Goal: Contribute content

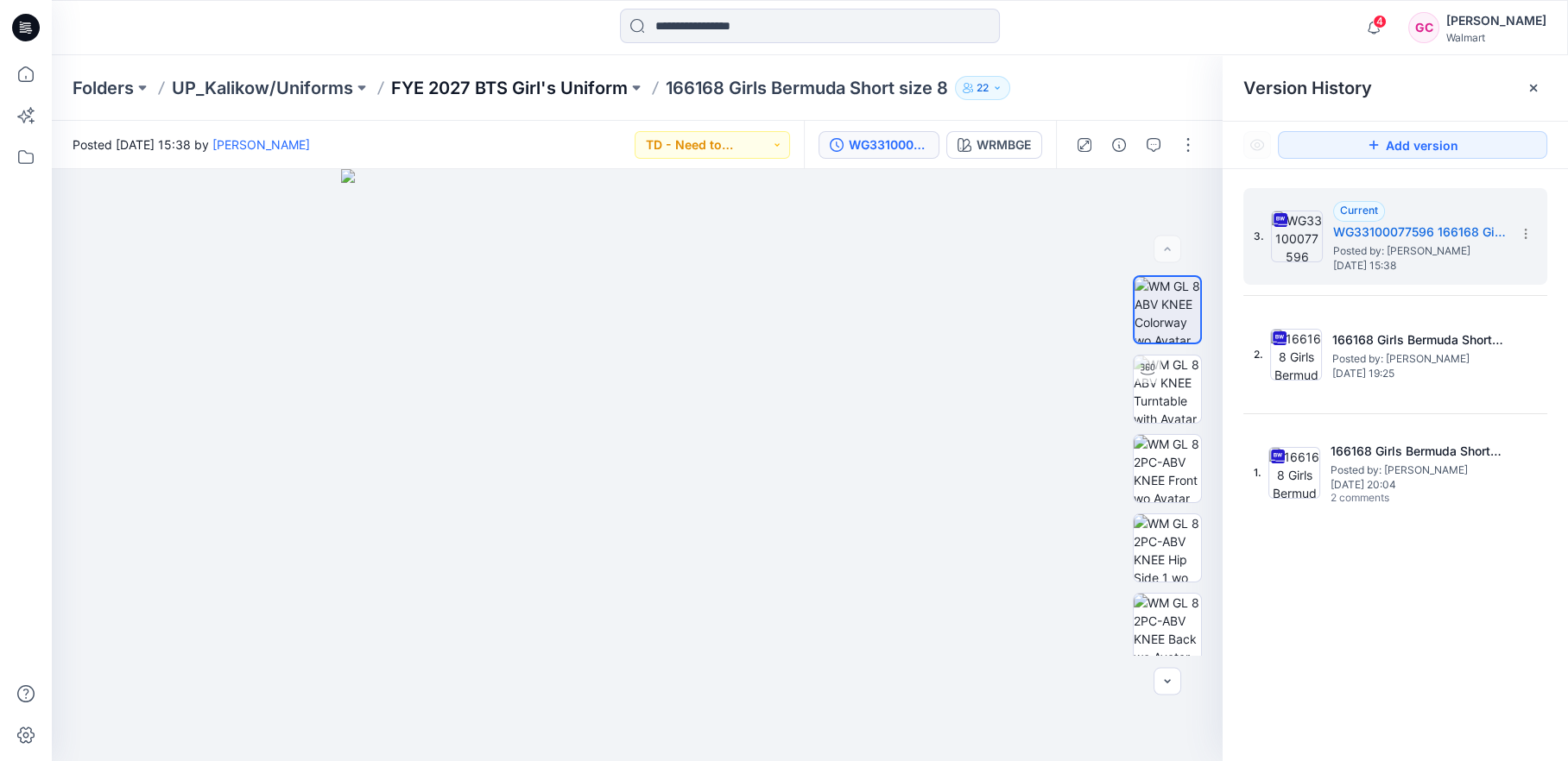
click at [464, 82] on p "FYE 2027 BTS Girl's Uniform" at bounding box center [509, 87] width 237 height 24
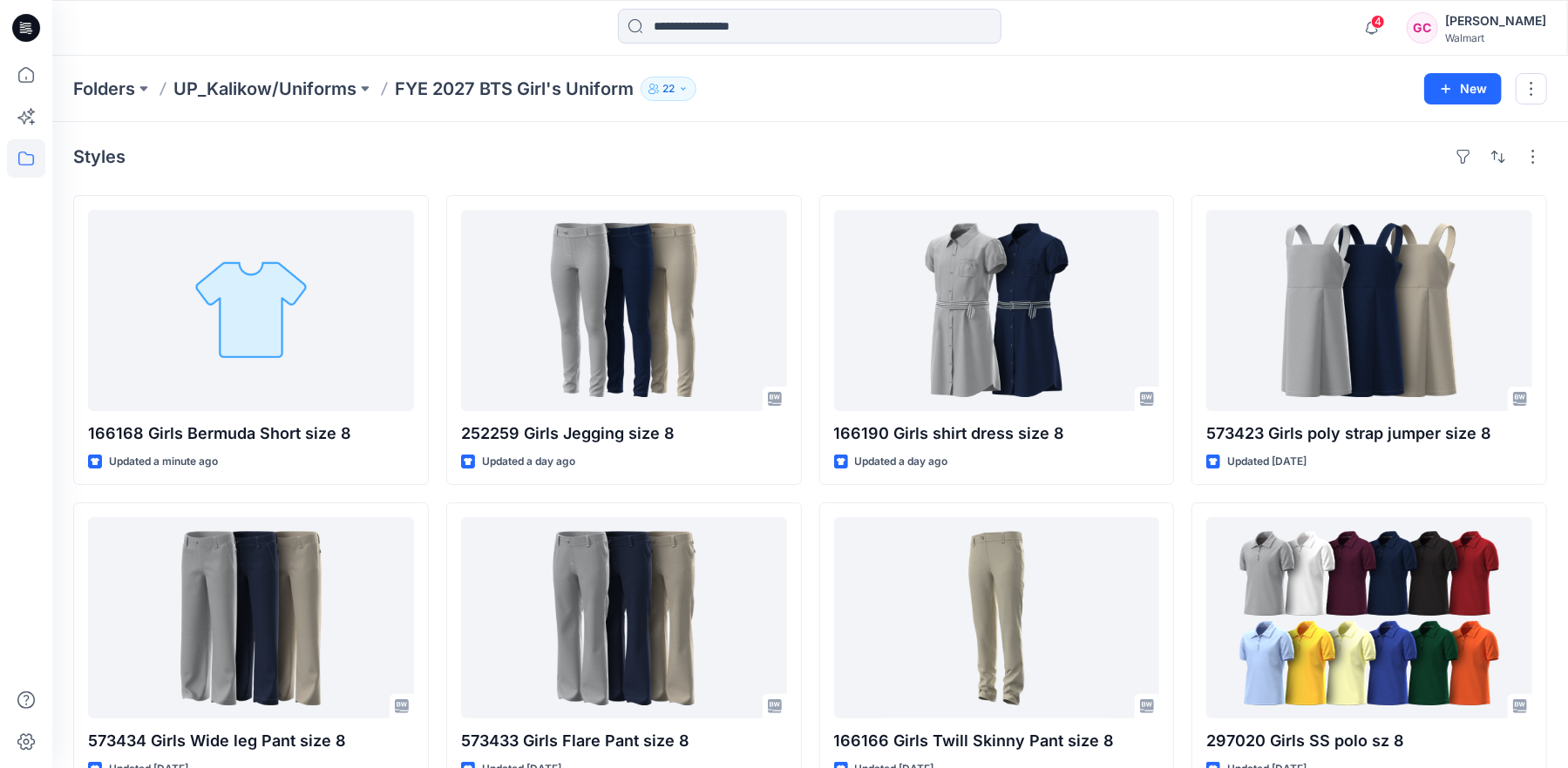
click at [1040, 80] on div "Folders UP_Kalikow/Uniforms FYE 2027 BTS Girl's Uniform 22" at bounding box center [742, 88] width 1338 height 24
click at [936, 123] on div "Styles 166168 Girls Bermuda Short size 8 Updated a minute ago 573434 Girls Wide…" at bounding box center [809, 654] width 1515 height 1062
click at [872, 99] on div "Folders UP_Kalikow/Uniforms FYE 2027 BTS Girl's Uniform 22" at bounding box center [742, 88] width 1338 height 24
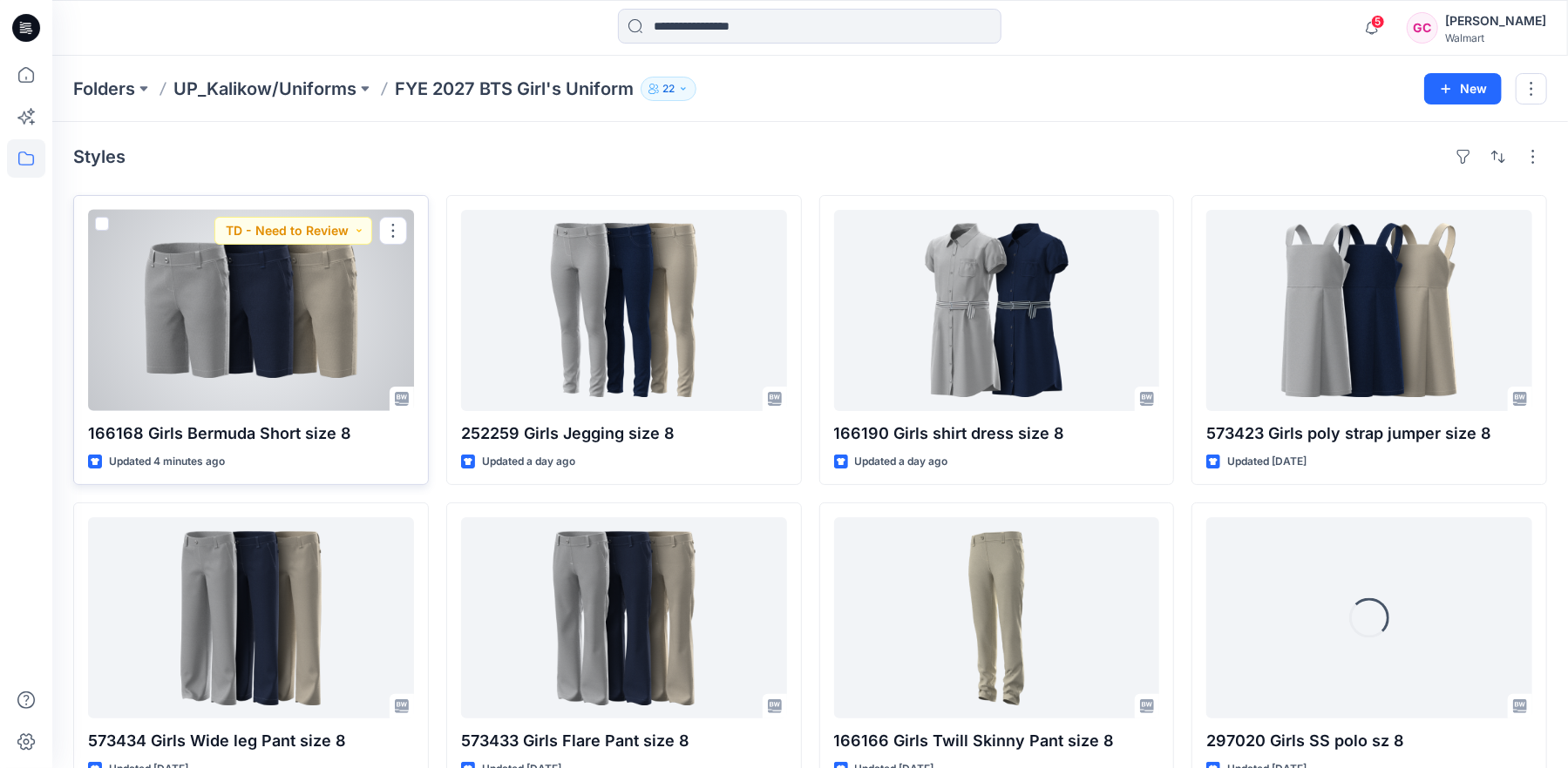
click at [274, 385] on div at bounding box center [251, 311] width 326 height 202
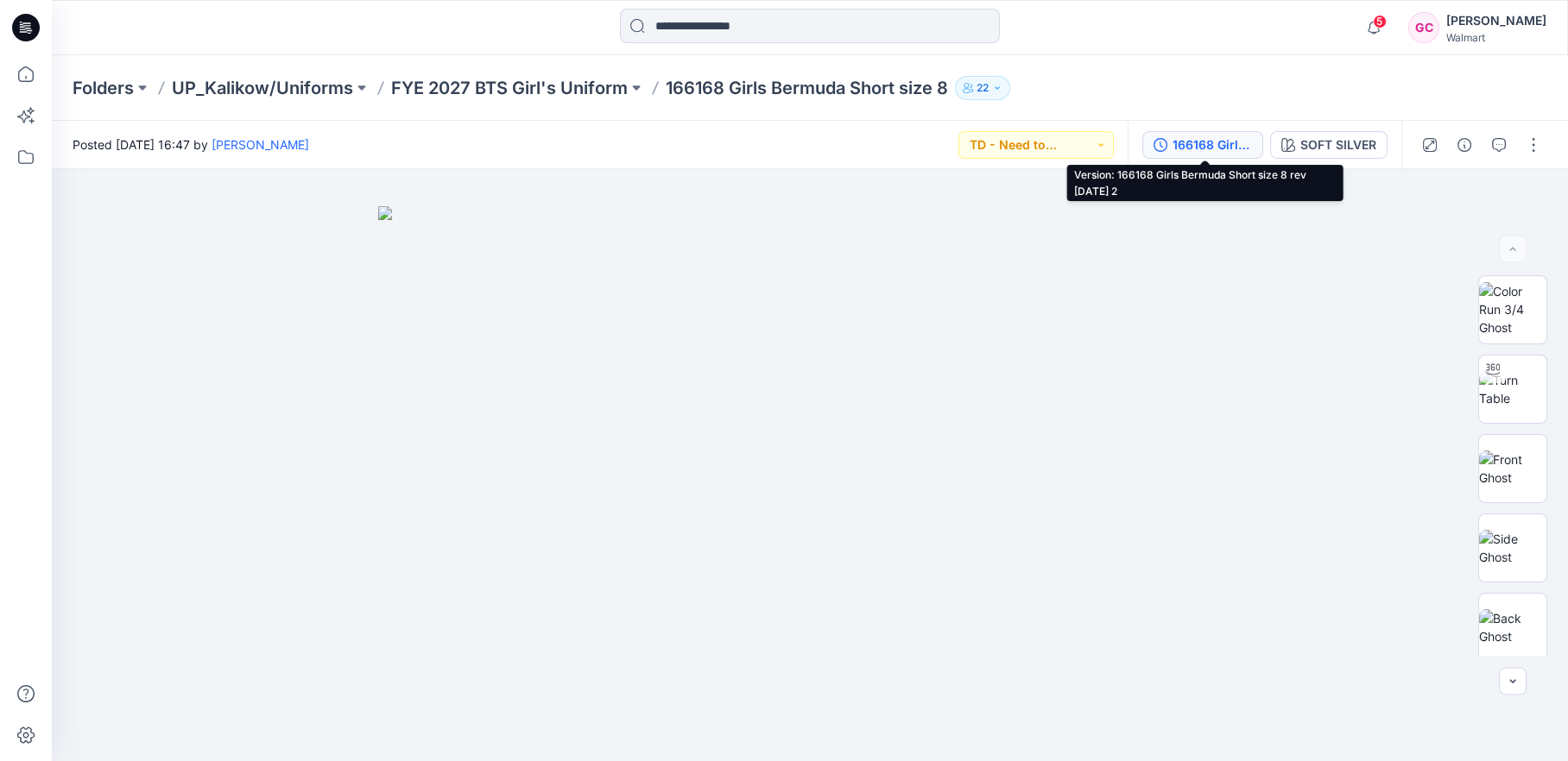
click at [1200, 143] on div "166168 Girls Bermuda Short size 8 rev [DATE] 2" at bounding box center [1212, 145] width 80 height 19
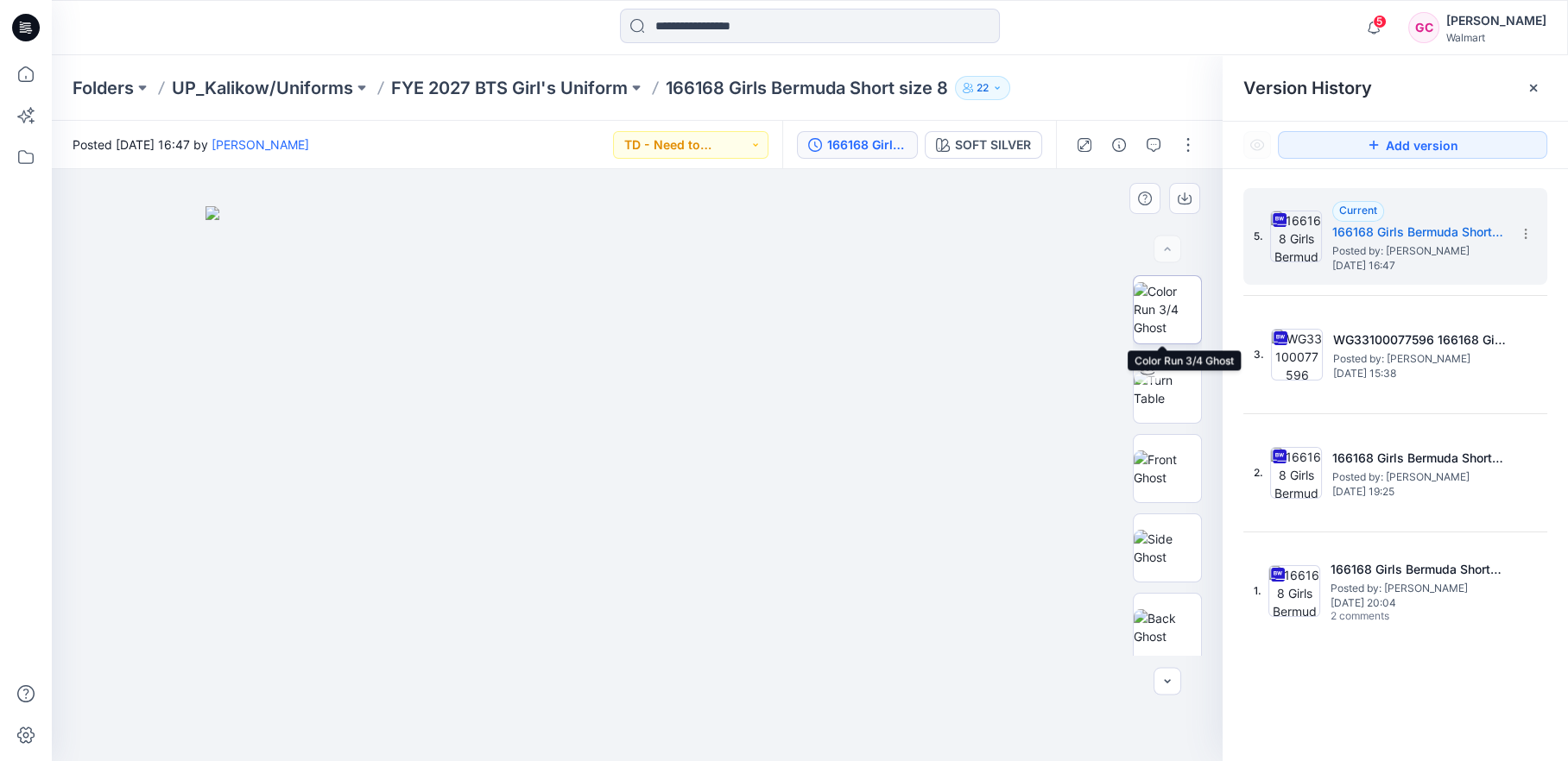
click at [1174, 321] on img at bounding box center [1167, 309] width 67 height 54
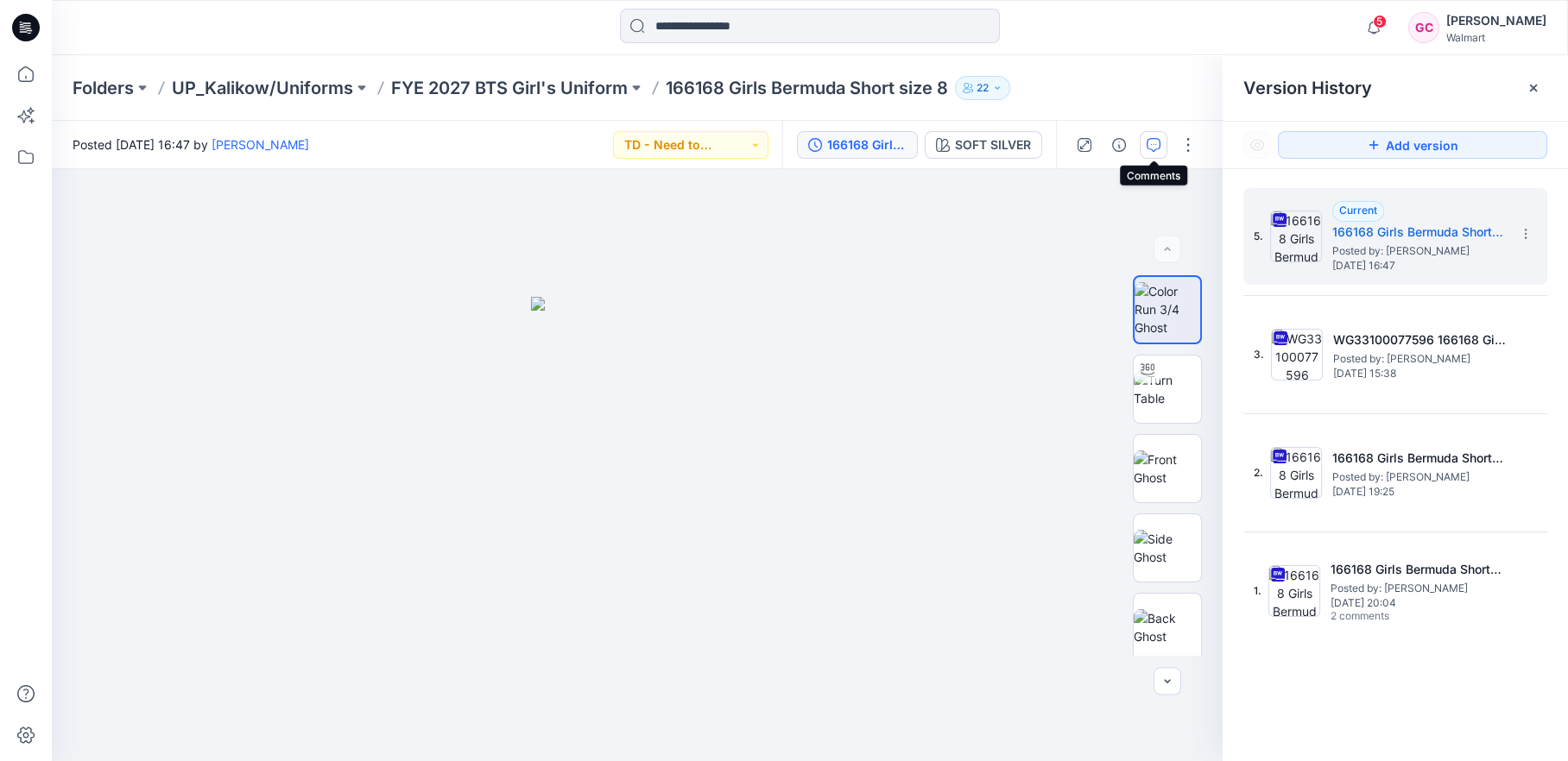
click at [1155, 142] on icon "button" at bounding box center [1154, 144] width 14 height 14
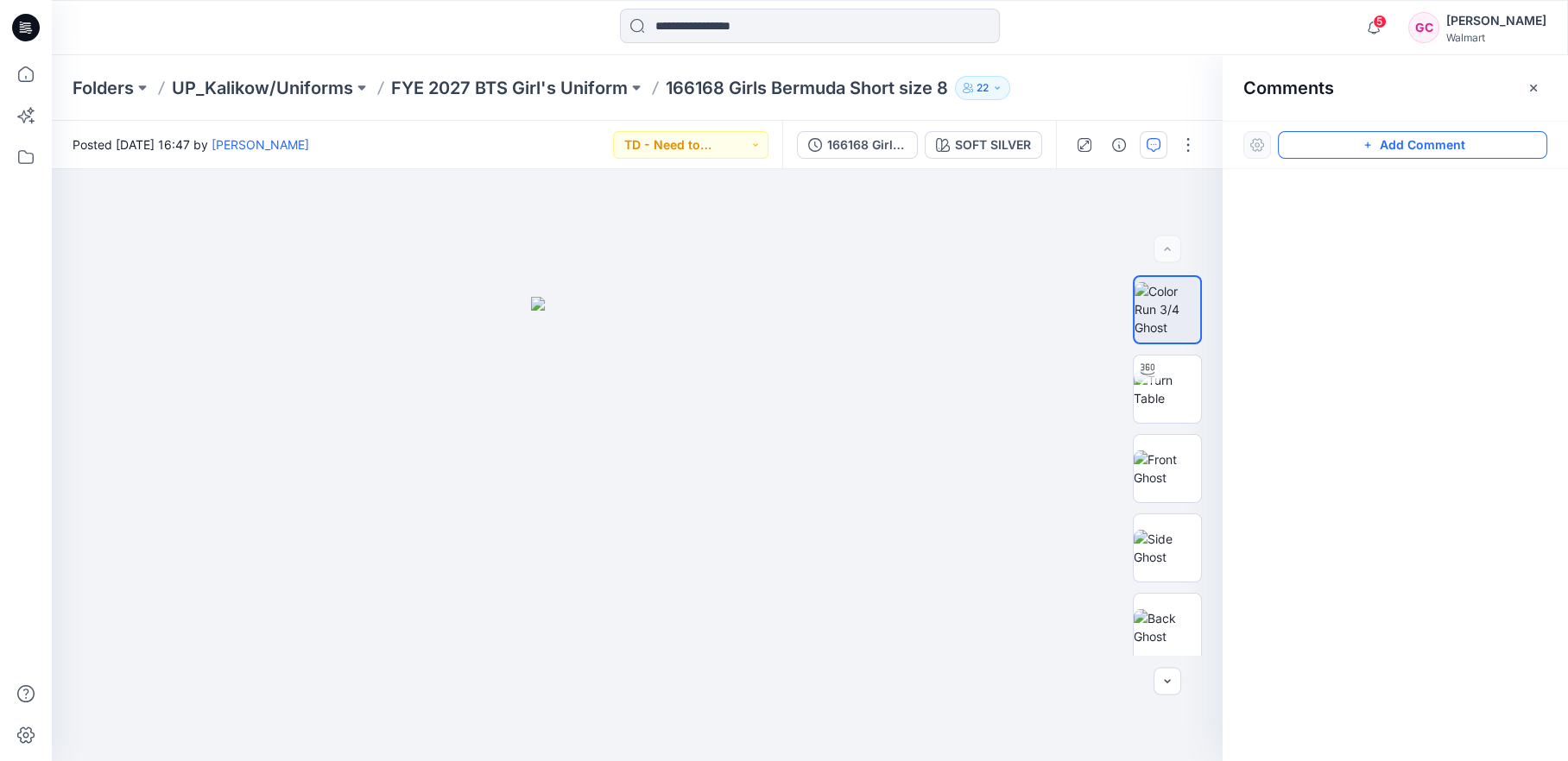
click at [1373, 148] on icon "button" at bounding box center [1367, 144] width 14 height 14
click at [656, 417] on div "1" at bounding box center [636, 465] width 1170 height 592
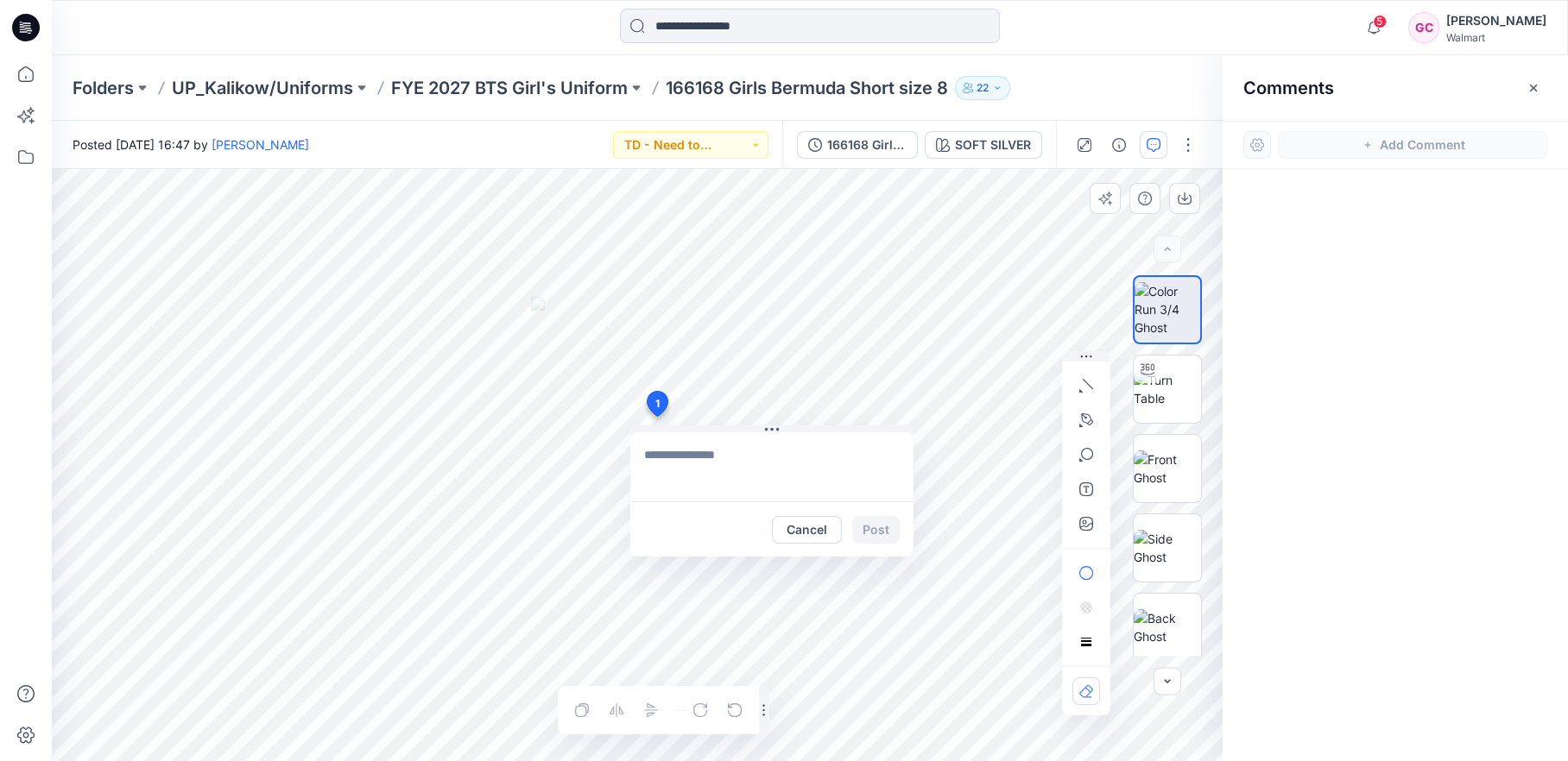
click at [658, 464] on textarea at bounding box center [772, 466] width 283 height 69
type textarea "**********"
drag, startPoint x: 805, startPoint y: 528, endPoint x: 873, endPoint y: 532, distance: 68.1
click at [903, 532] on div "Cancel Post" at bounding box center [772, 528] width 283 height 55
click at [869, 532] on button "Post" at bounding box center [876, 529] width 48 height 27
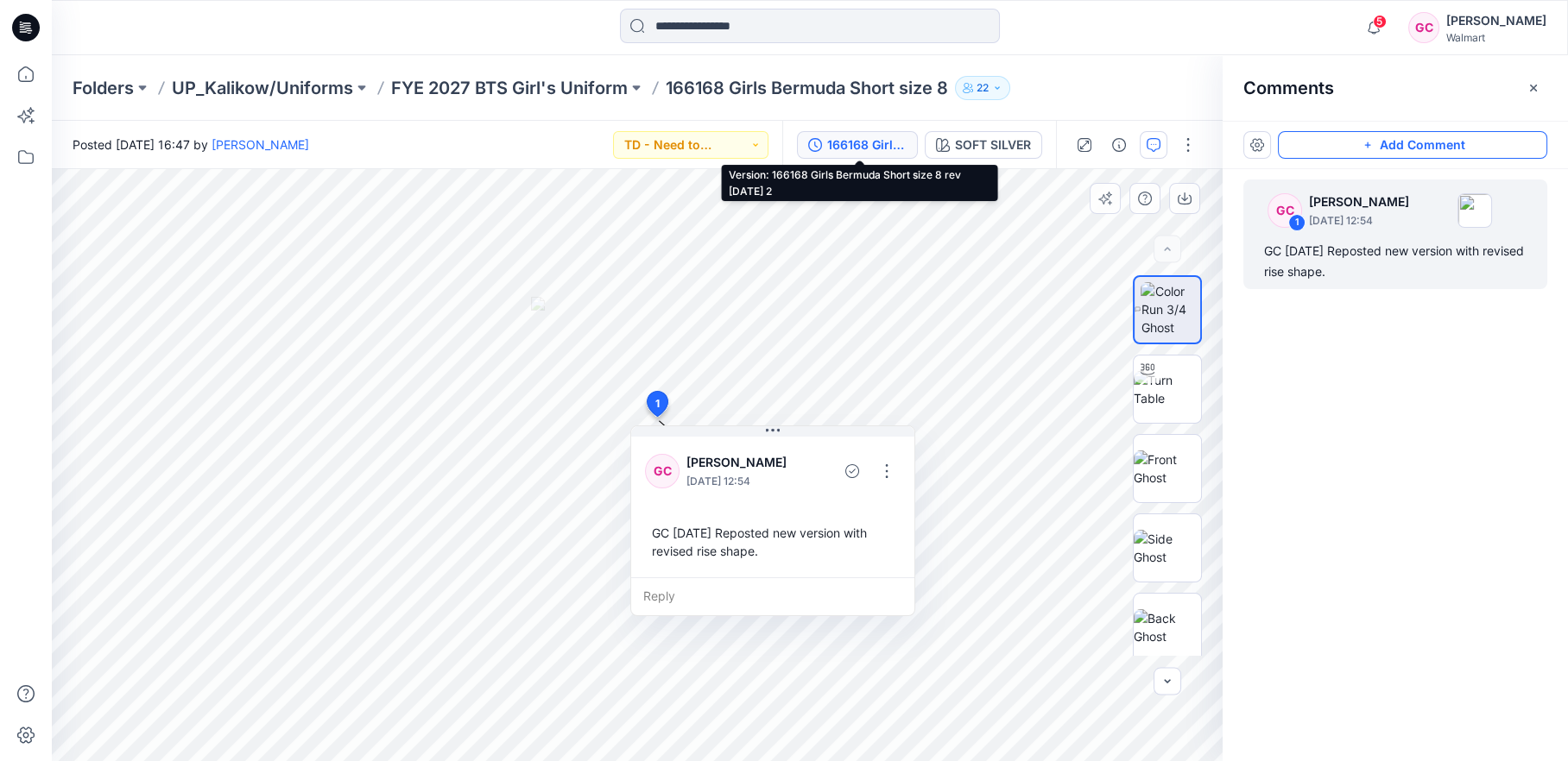
click at [850, 145] on div "166168 Girls Bermuda Short size 8 rev [DATE] 2" at bounding box center [867, 145] width 80 height 19
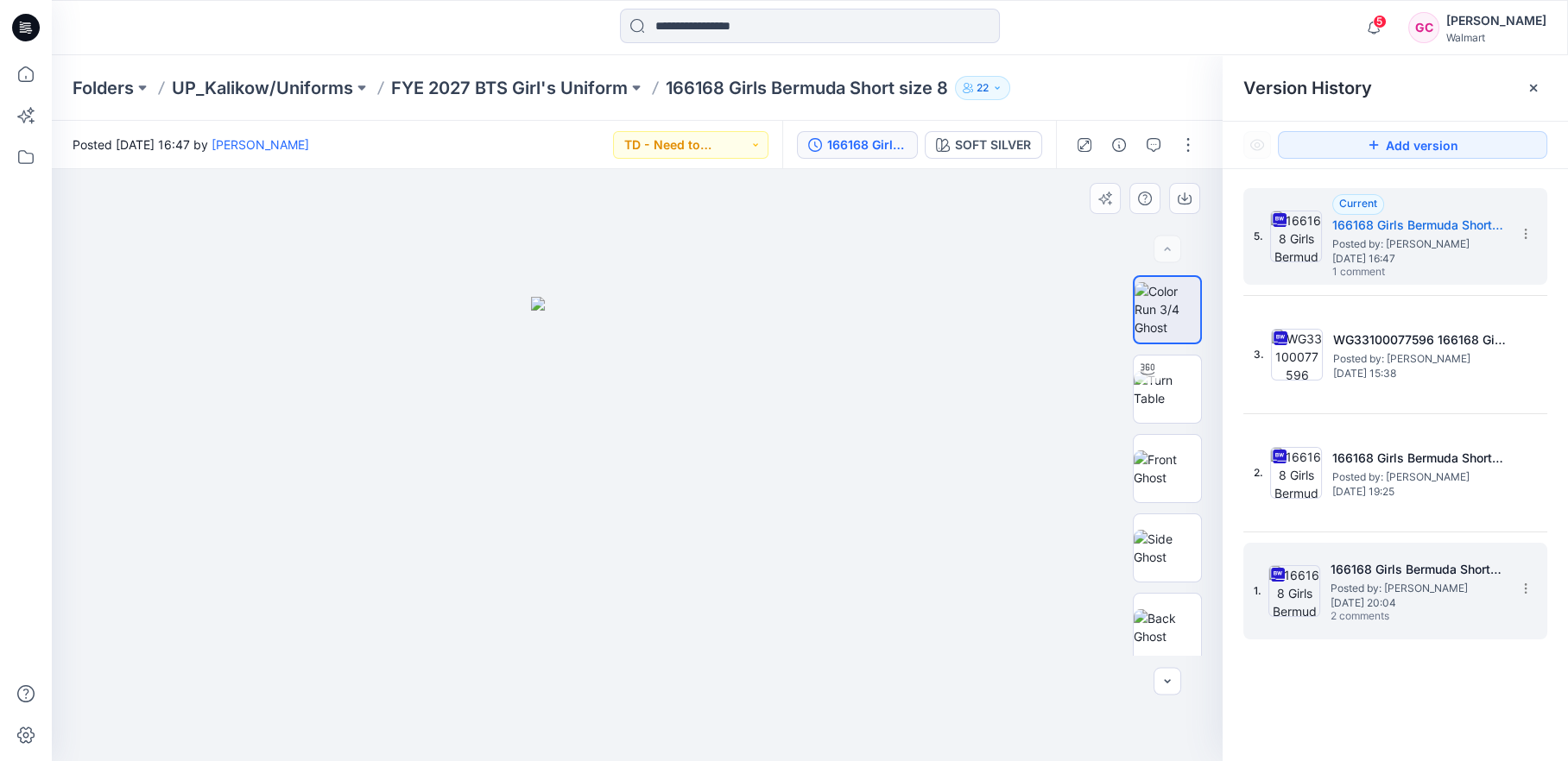
click at [1361, 583] on span "Posted by: [PERSON_NAME]" at bounding box center [1417, 588] width 173 height 17
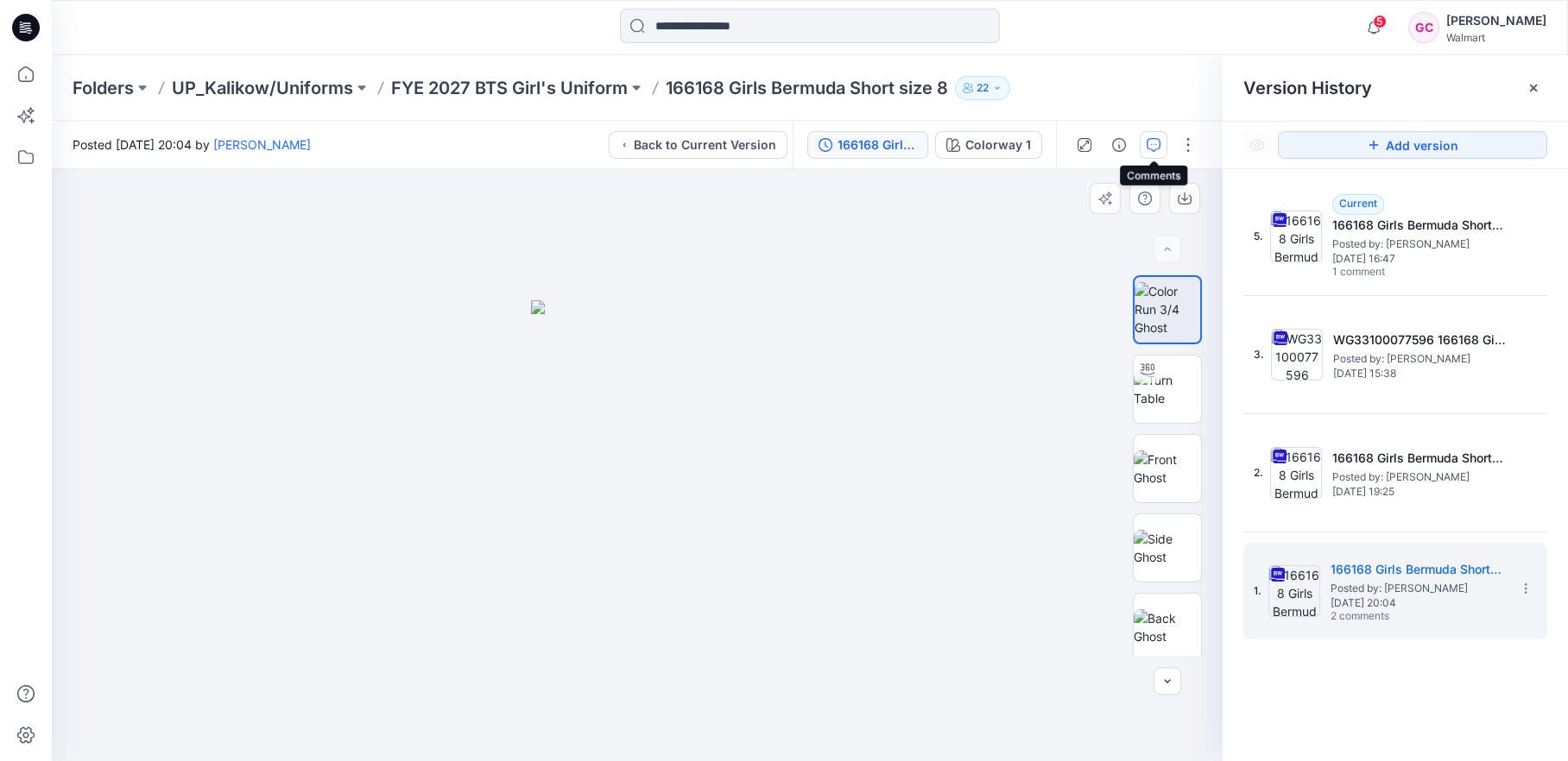
click at [1156, 148] on icon "button" at bounding box center [1154, 144] width 14 height 14
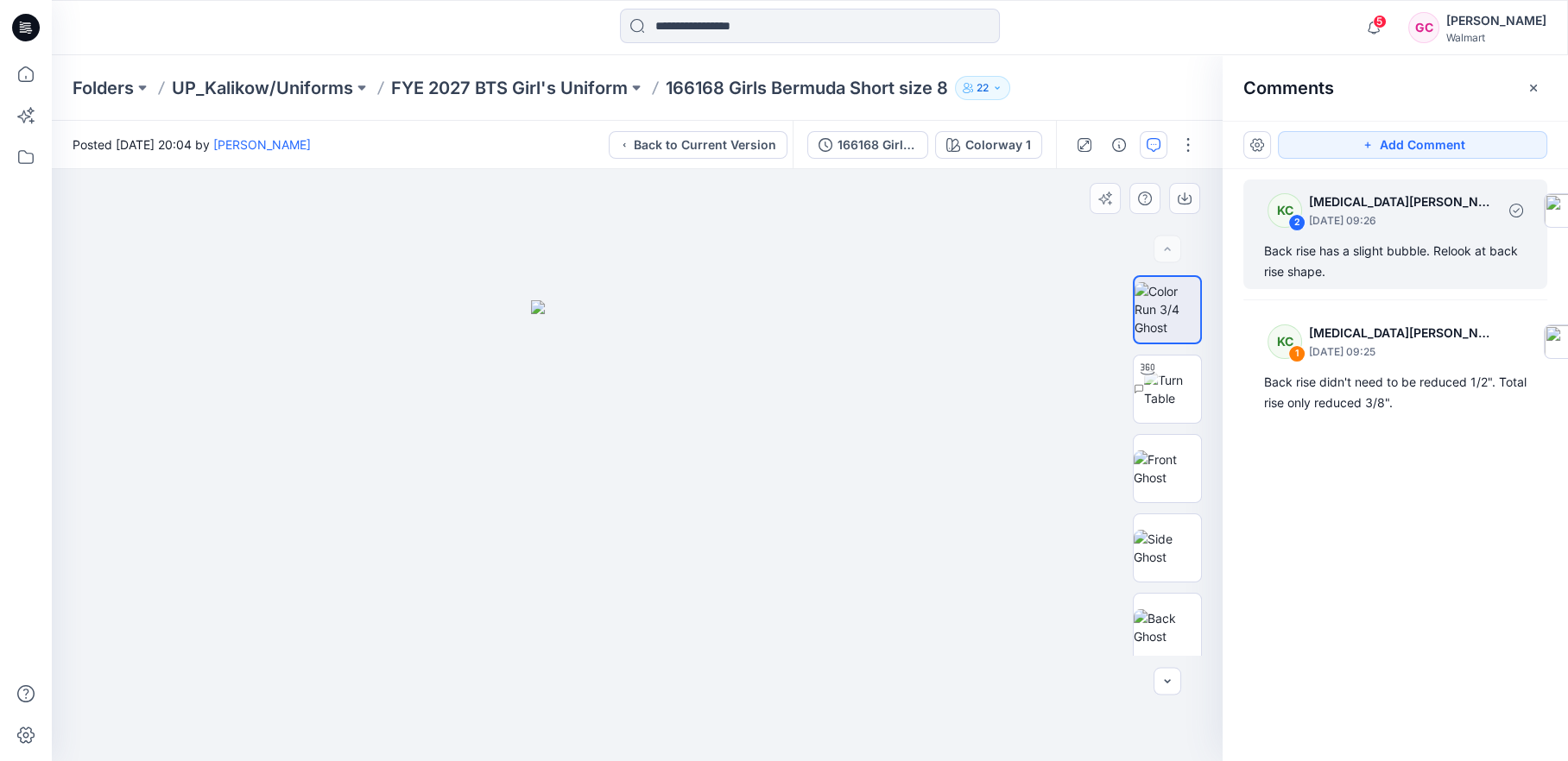
click at [1359, 252] on div "Back rise has a slight bubble. Relook at back rise shape." at bounding box center [1395, 261] width 263 height 42
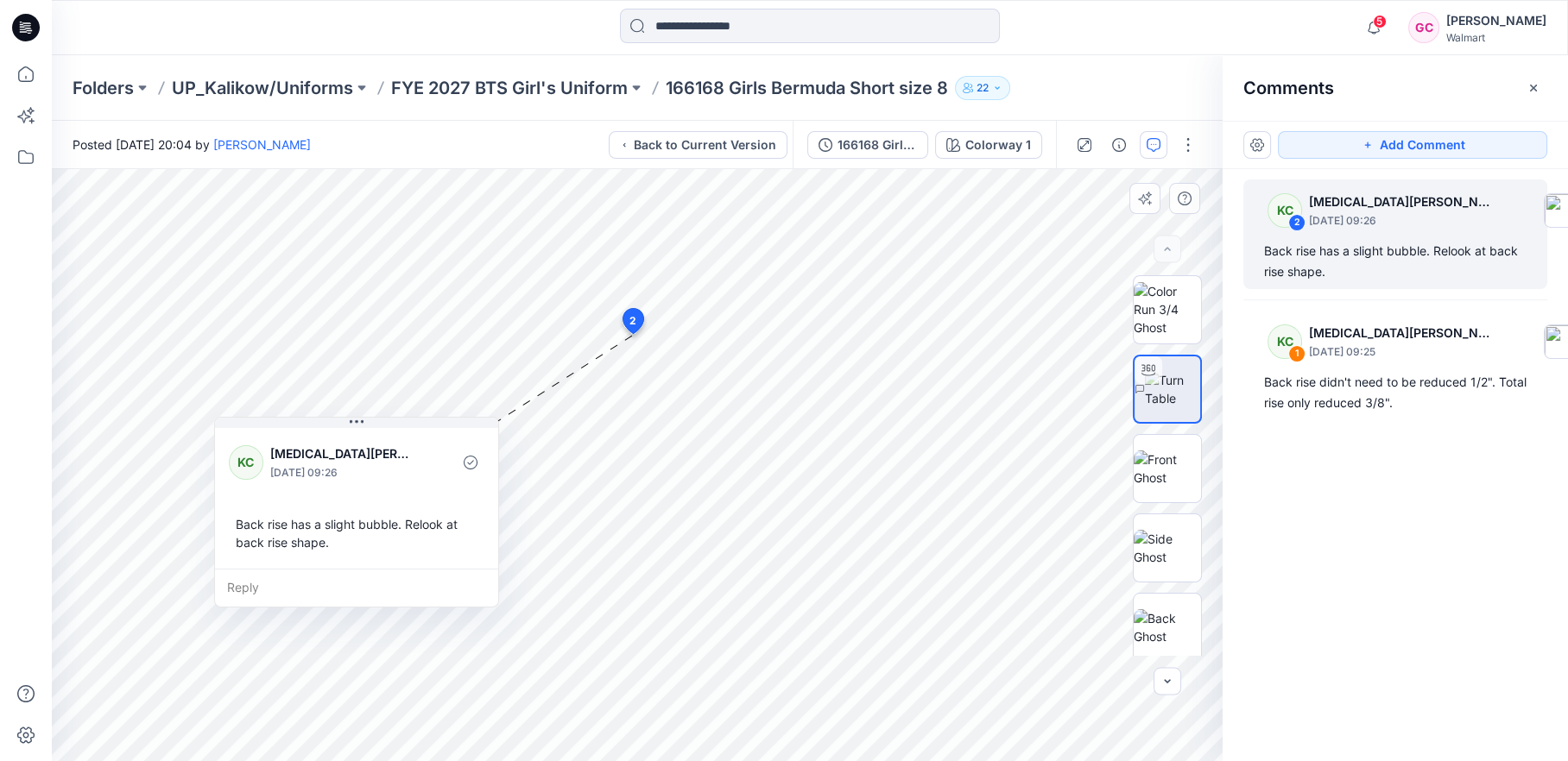
click at [253, 574] on div "Reply" at bounding box center [357, 587] width 283 height 38
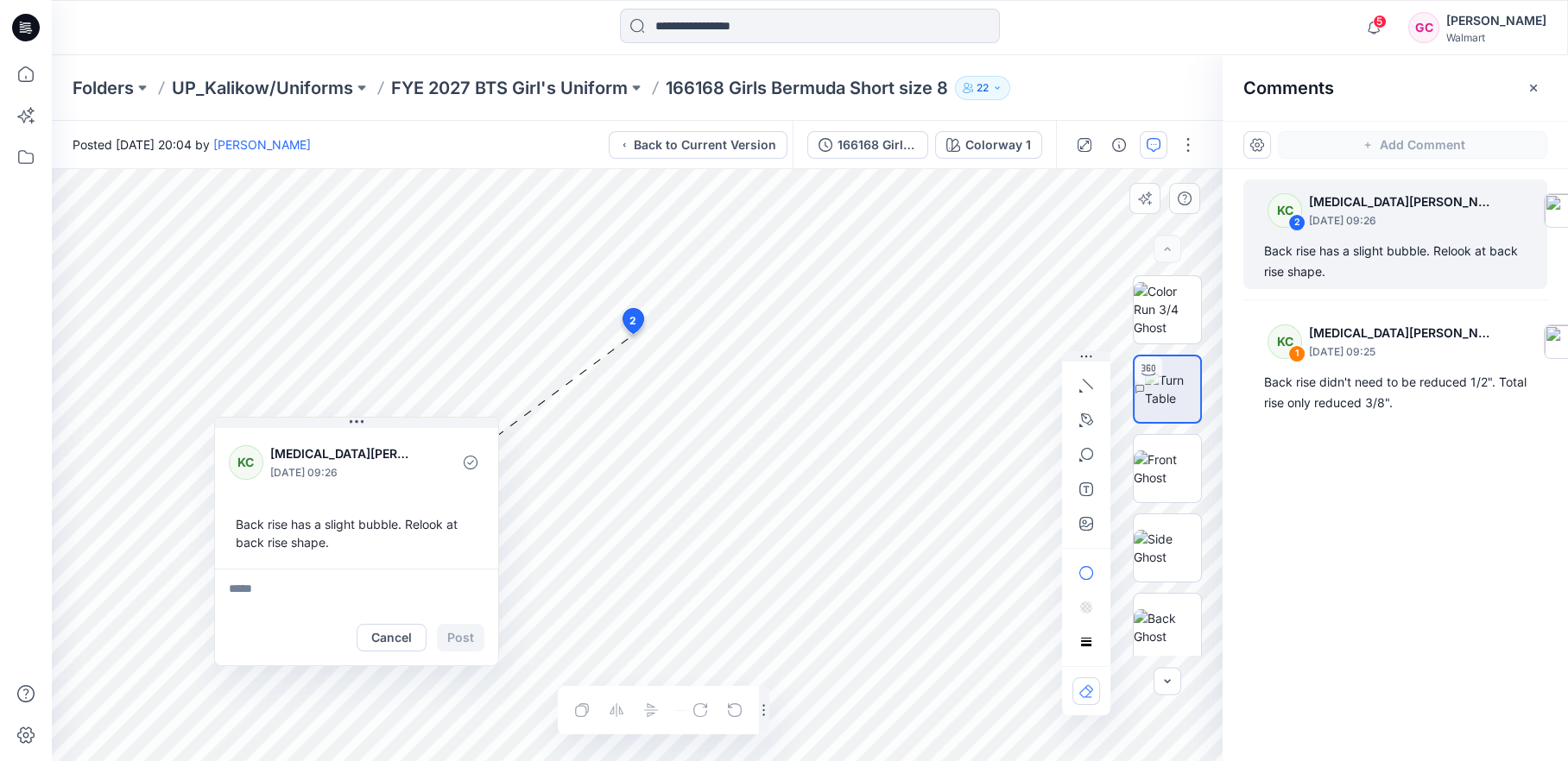
type textarea "**********"
click at [454, 635] on button "Post" at bounding box center [461, 638] width 48 height 27
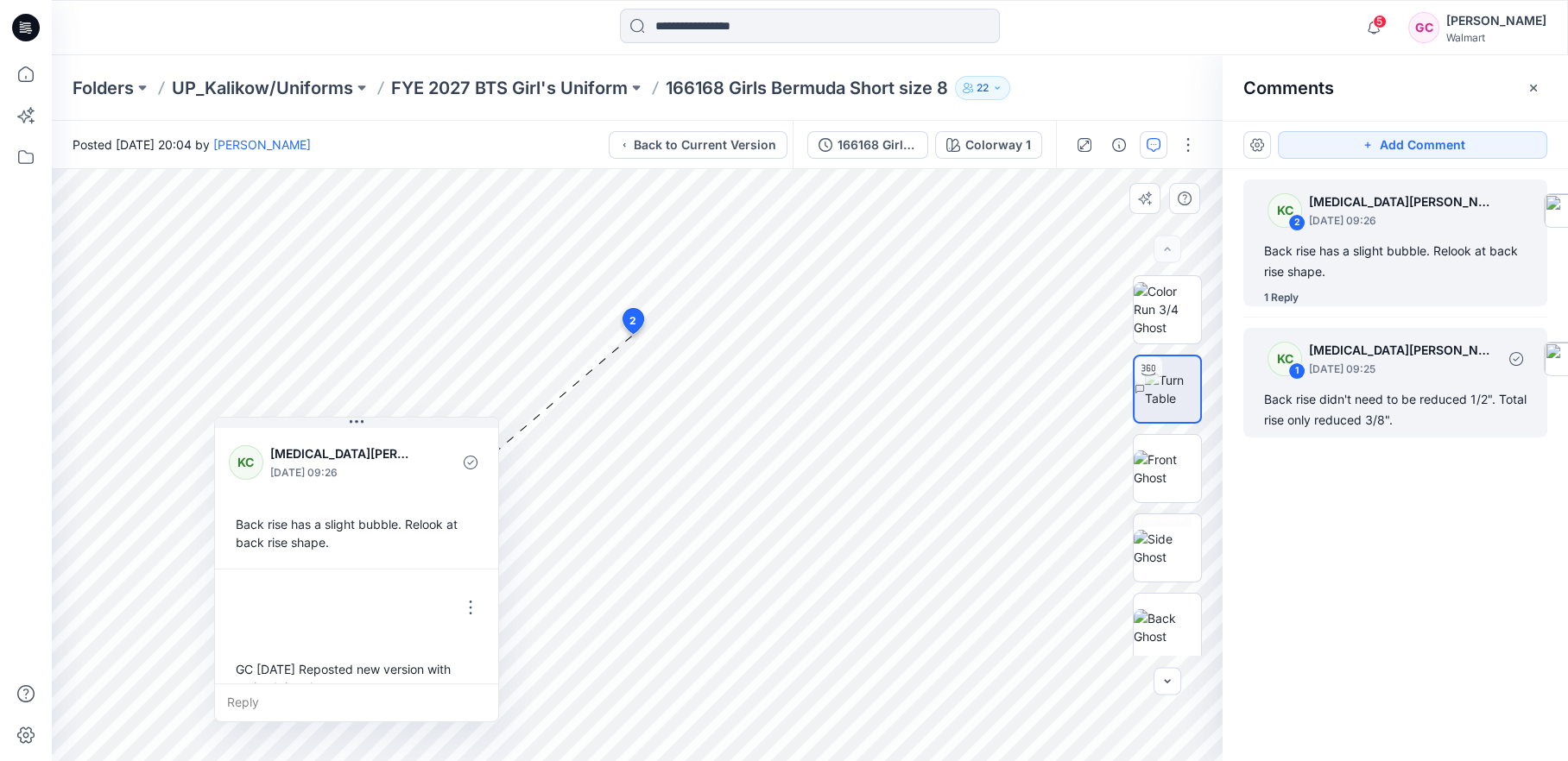
scroll to position [29, 0]
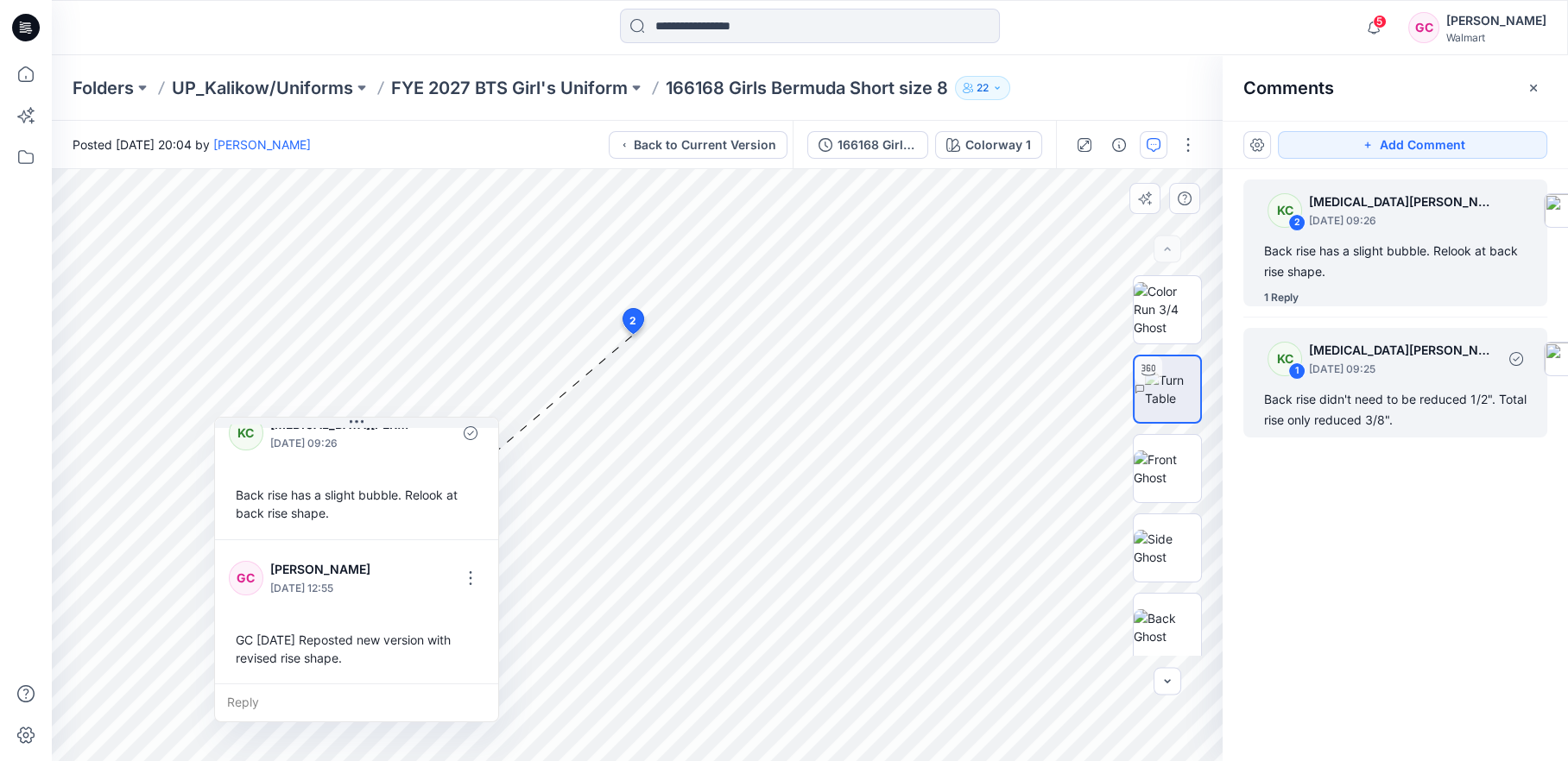
click at [1358, 403] on div "Back rise didn't need to be reduced 1/2". Total rise only reduced 3/8"." at bounding box center [1395, 410] width 263 height 42
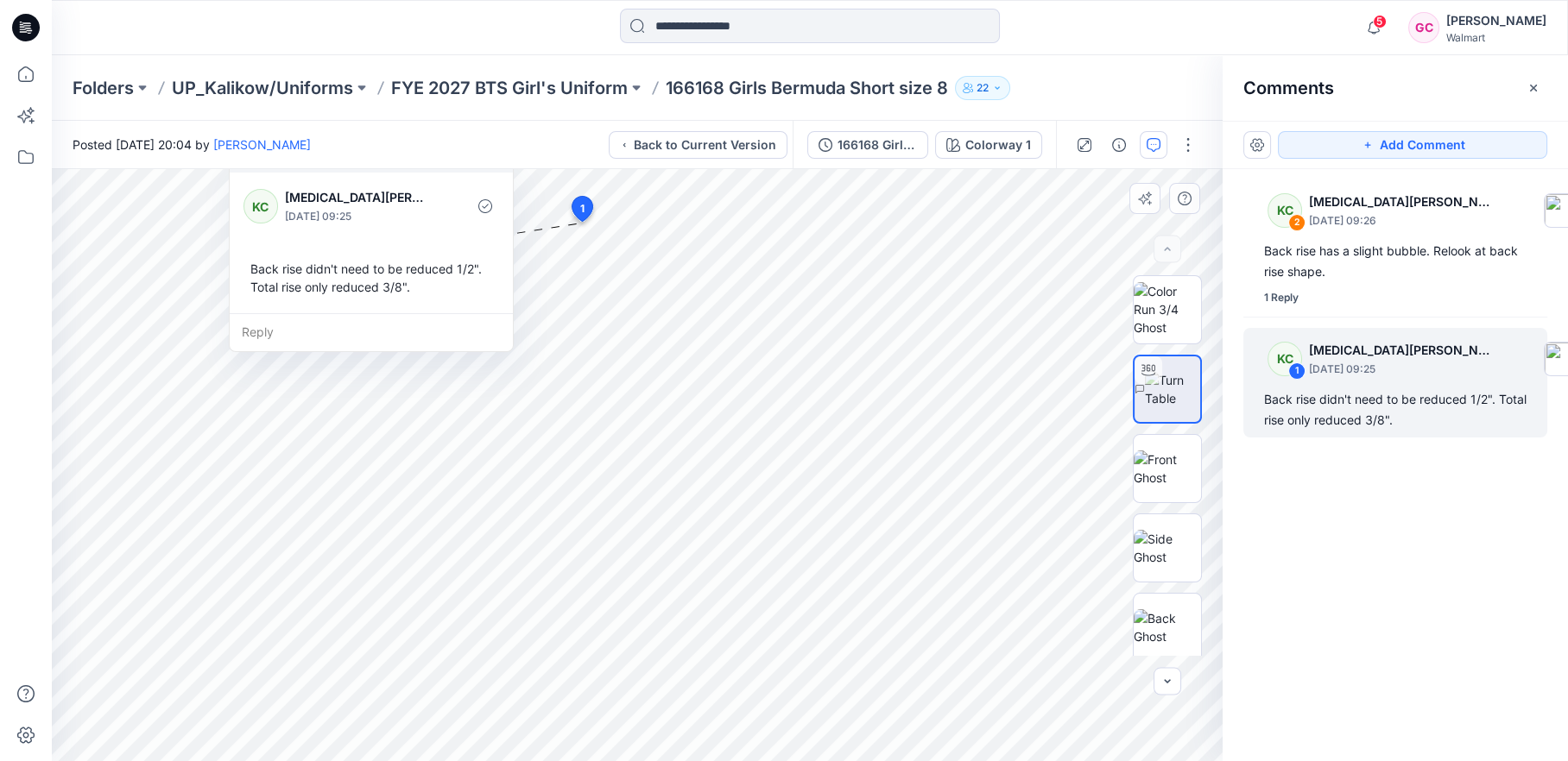
click at [261, 332] on div "Reply" at bounding box center [371, 332] width 283 height 38
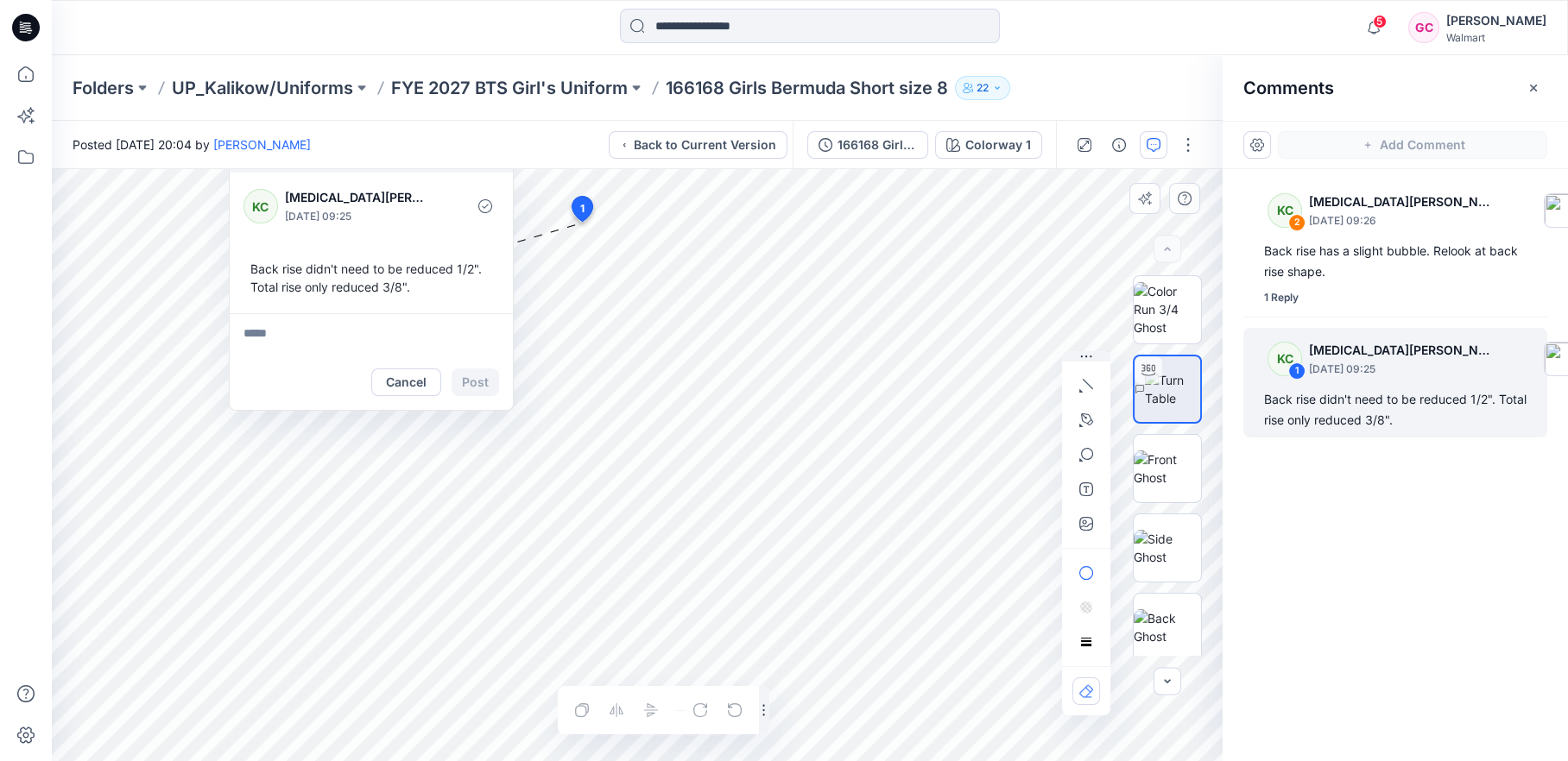
type textarea "**********"
click at [479, 382] on button "Post" at bounding box center [475, 382] width 48 height 27
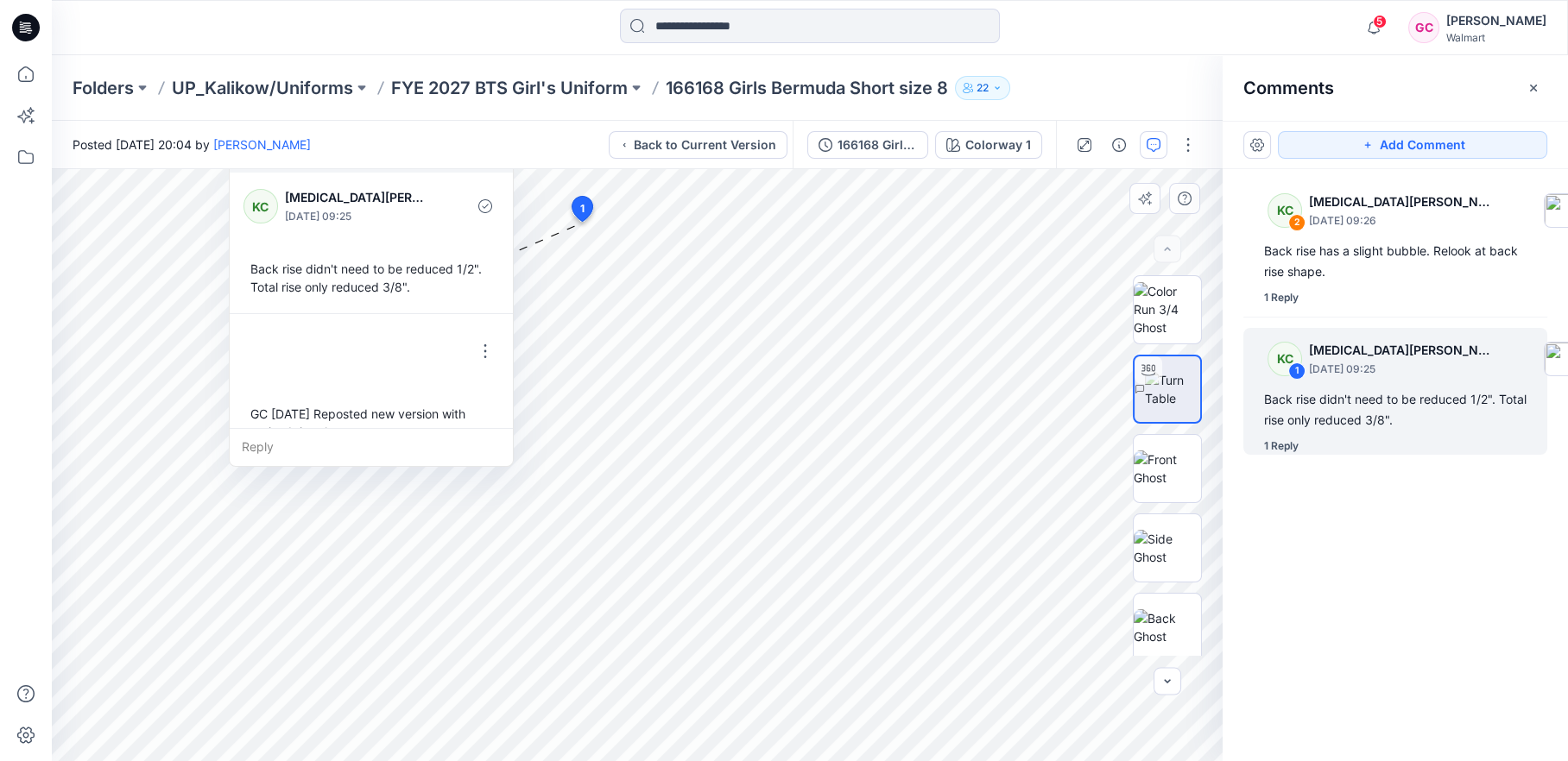
scroll to position [29, 0]
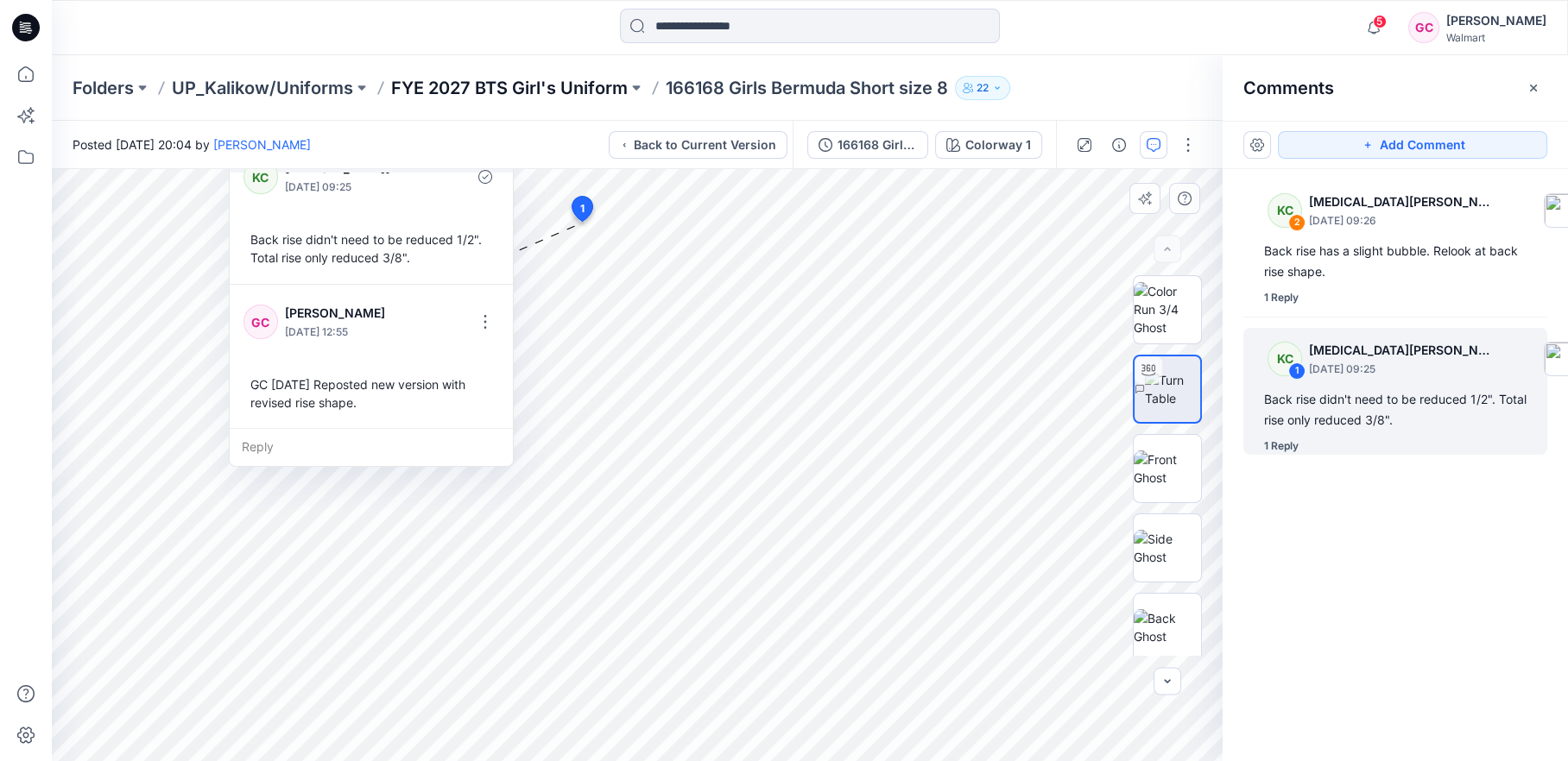
click at [510, 82] on p "FYE 2027 BTS Girl's Uniform" at bounding box center [509, 87] width 237 height 24
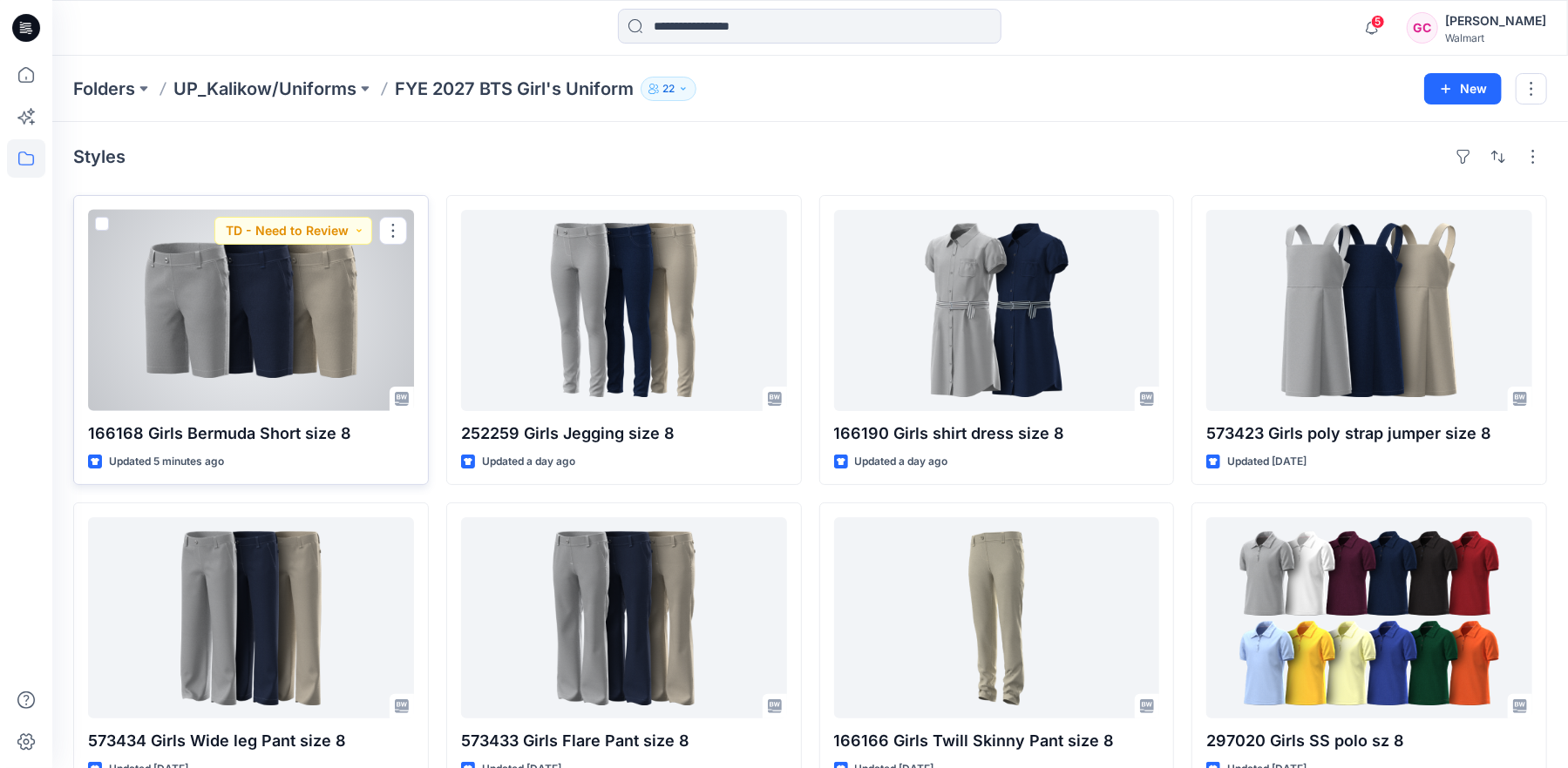
click at [277, 392] on div at bounding box center [251, 311] width 326 height 202
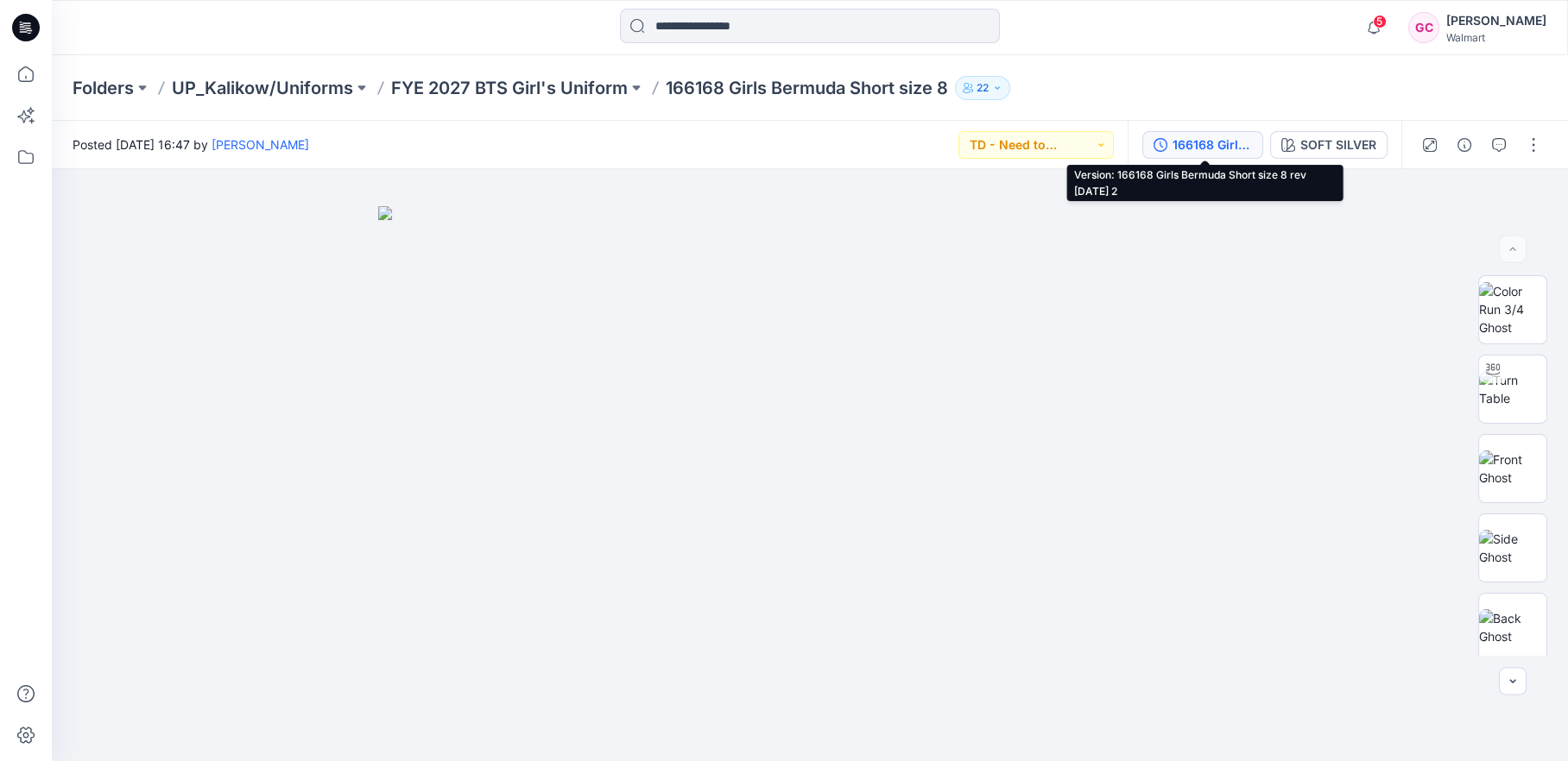
click at [1217, 145] on div "166168 Girls Bermuda Short size 8 rev [DATE] 2" at bounding box center [1212, 145] width 80 height 19
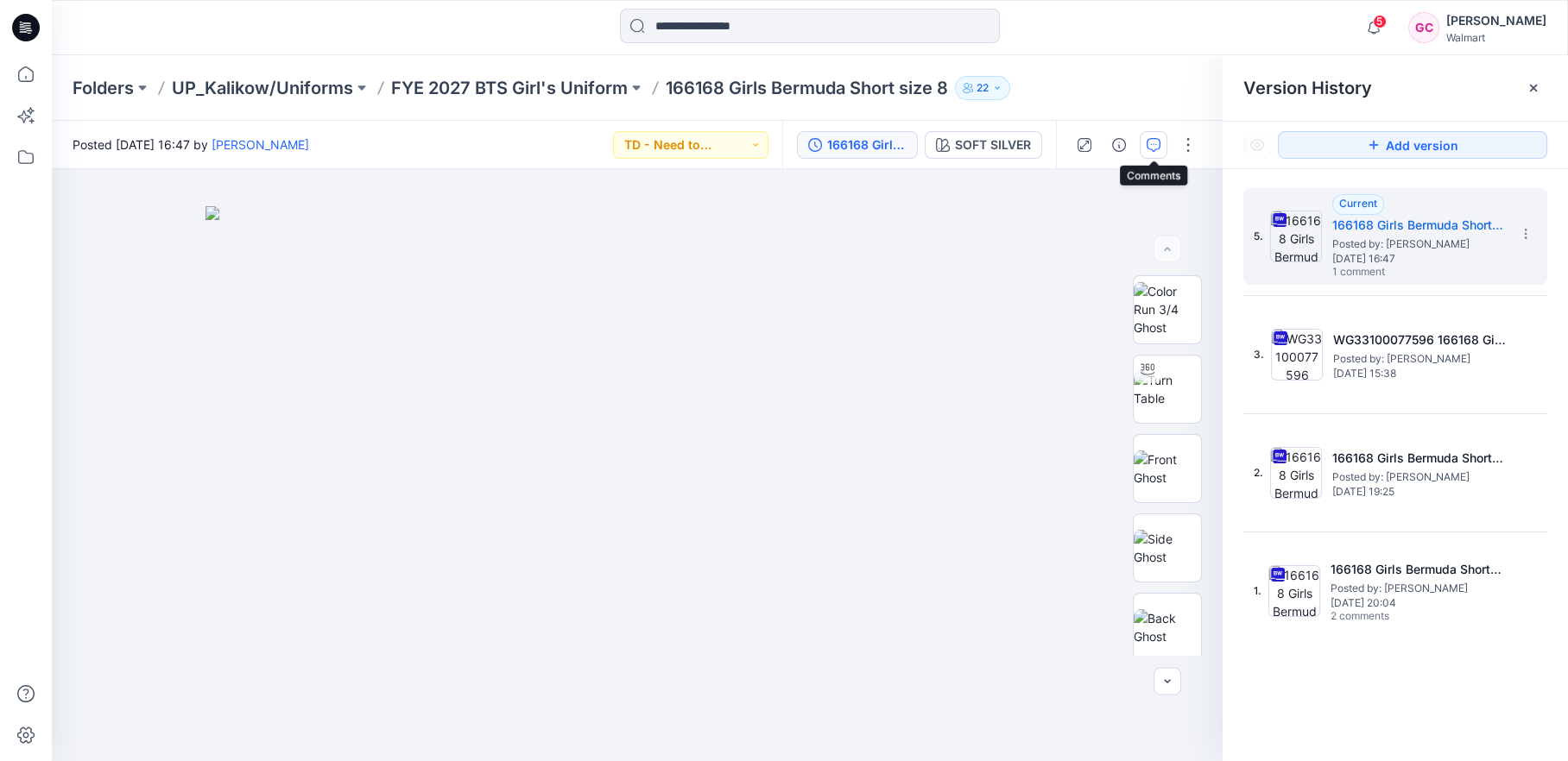
click at [1165, 143] on button "button" at bounding box center [1153, 144] width 27 height 27
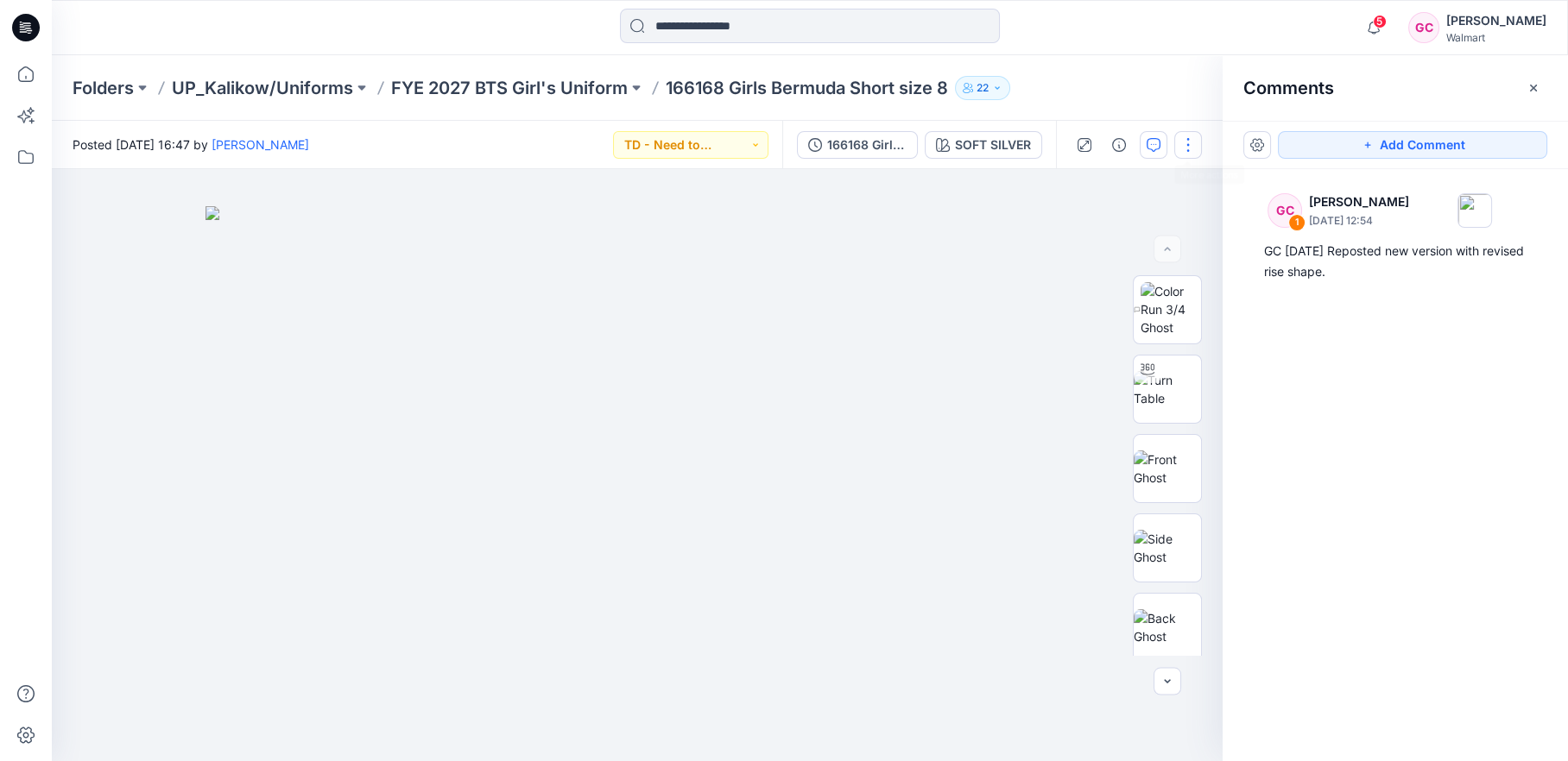
click at [1186, 141] on button "button" at bounding box center [1188, 144] width 27 height 27
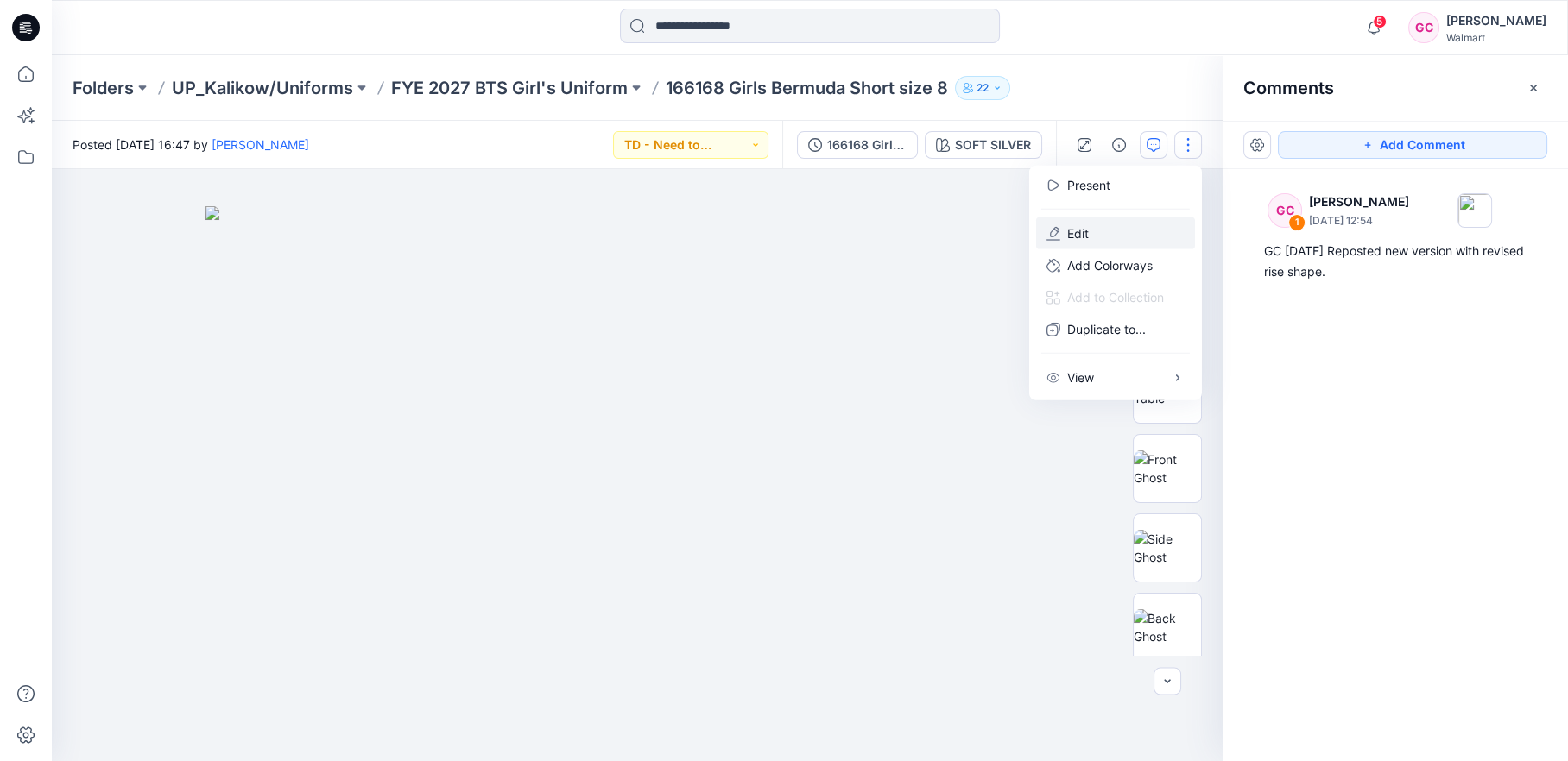
click at [1109, 228] on button "Edit" at bounding box center [1116, 233] width 159 height 32
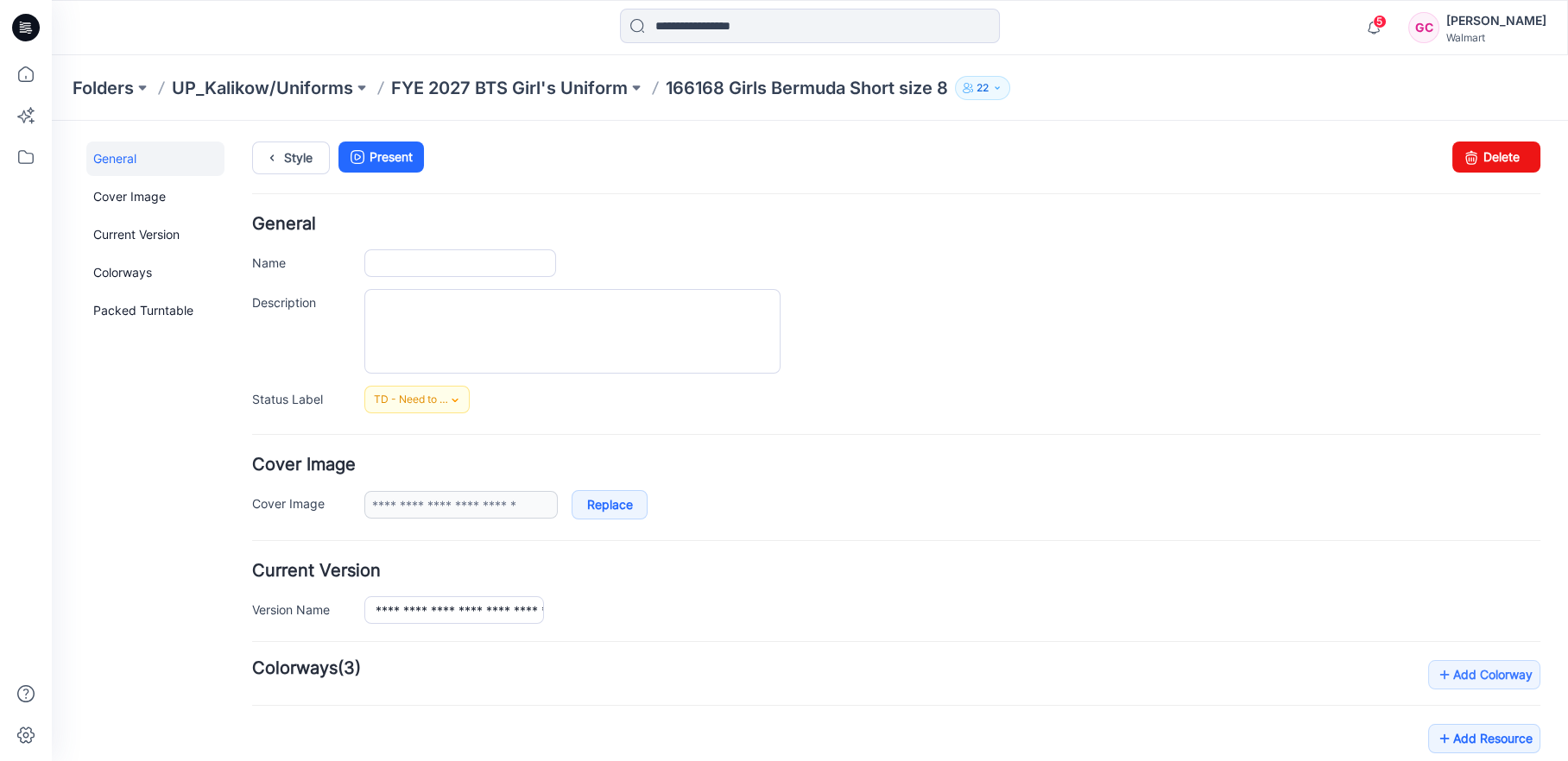
type input "**********"
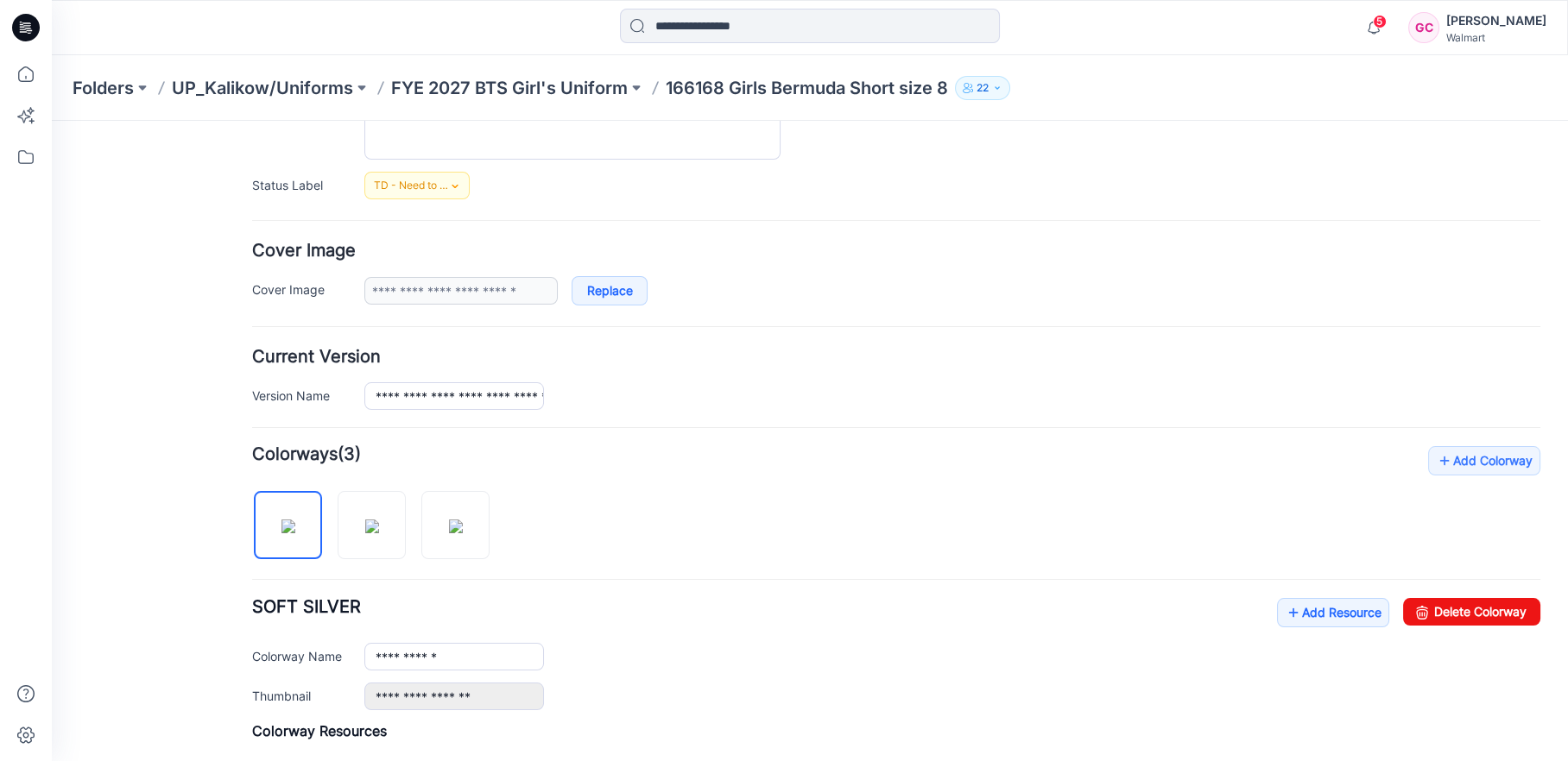
scroll to position [479, 0]
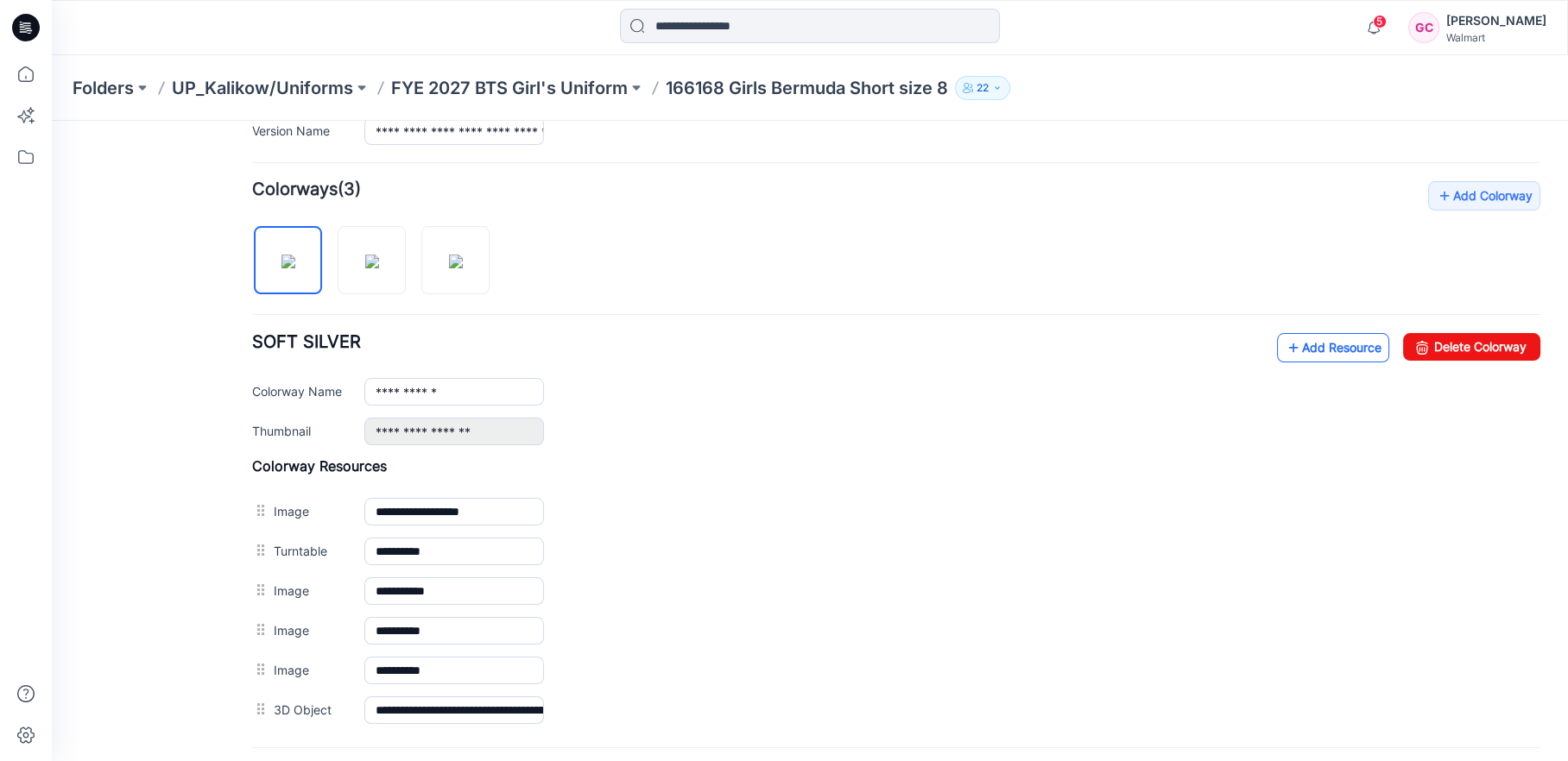
click at [1288, 347] on link "Add Resource" at bounding box center [1333, 348] width 112 height 29
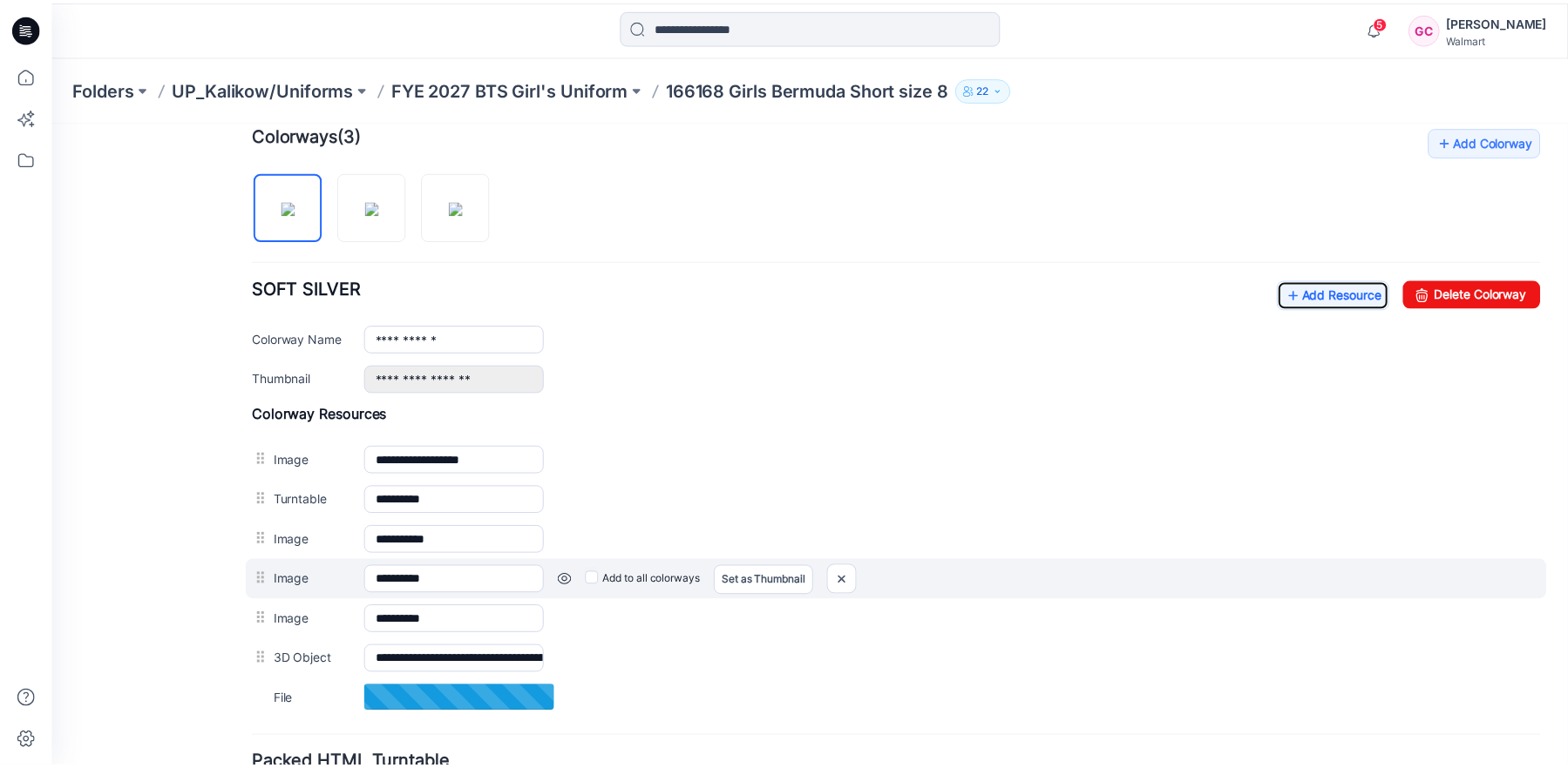
scroll to position [580, 0]
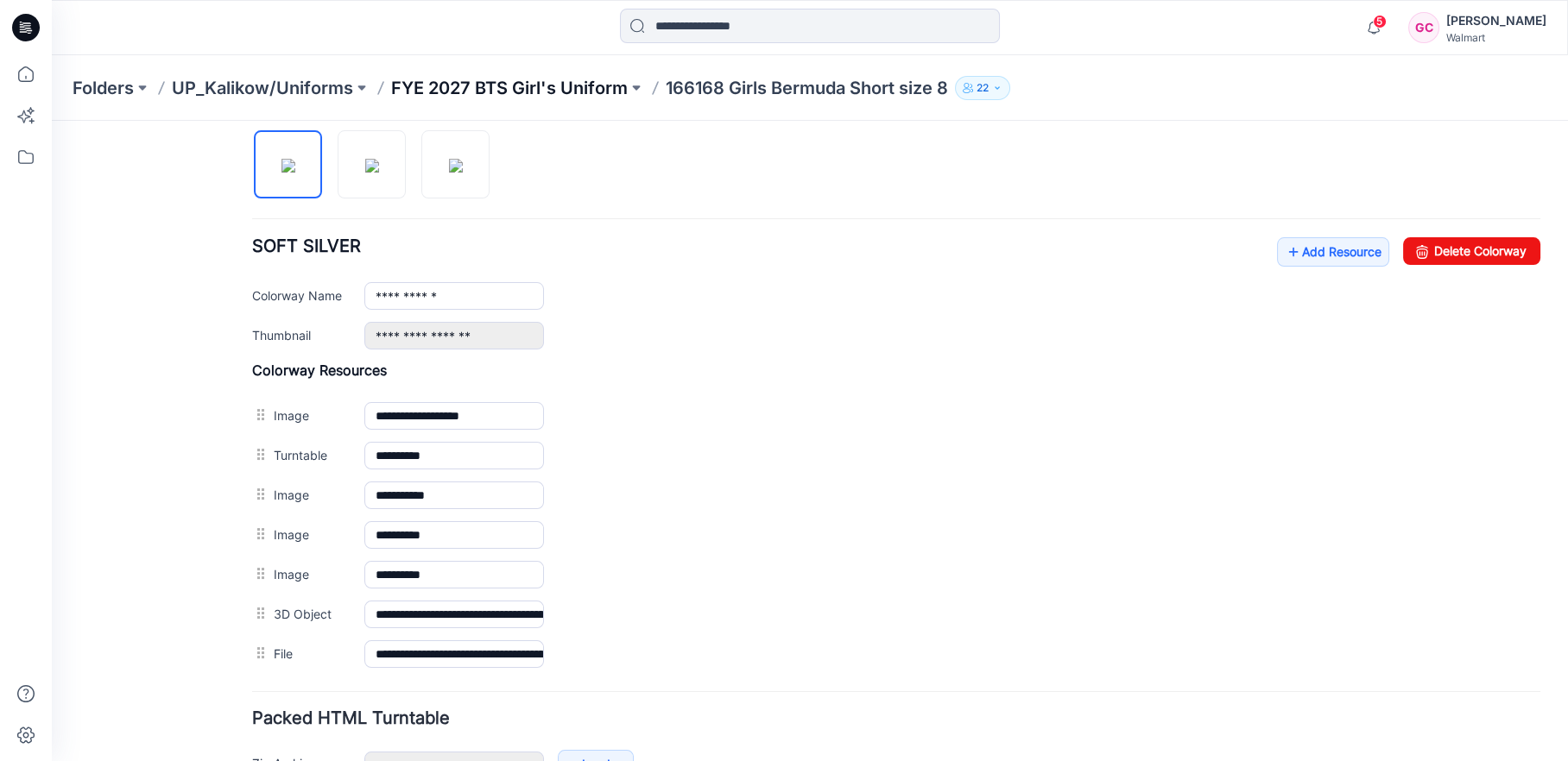
click at [573, 91] on p "FYE 2027 BTS Girl's Uniform" at bounding box center [509, 87] width 237 height 24
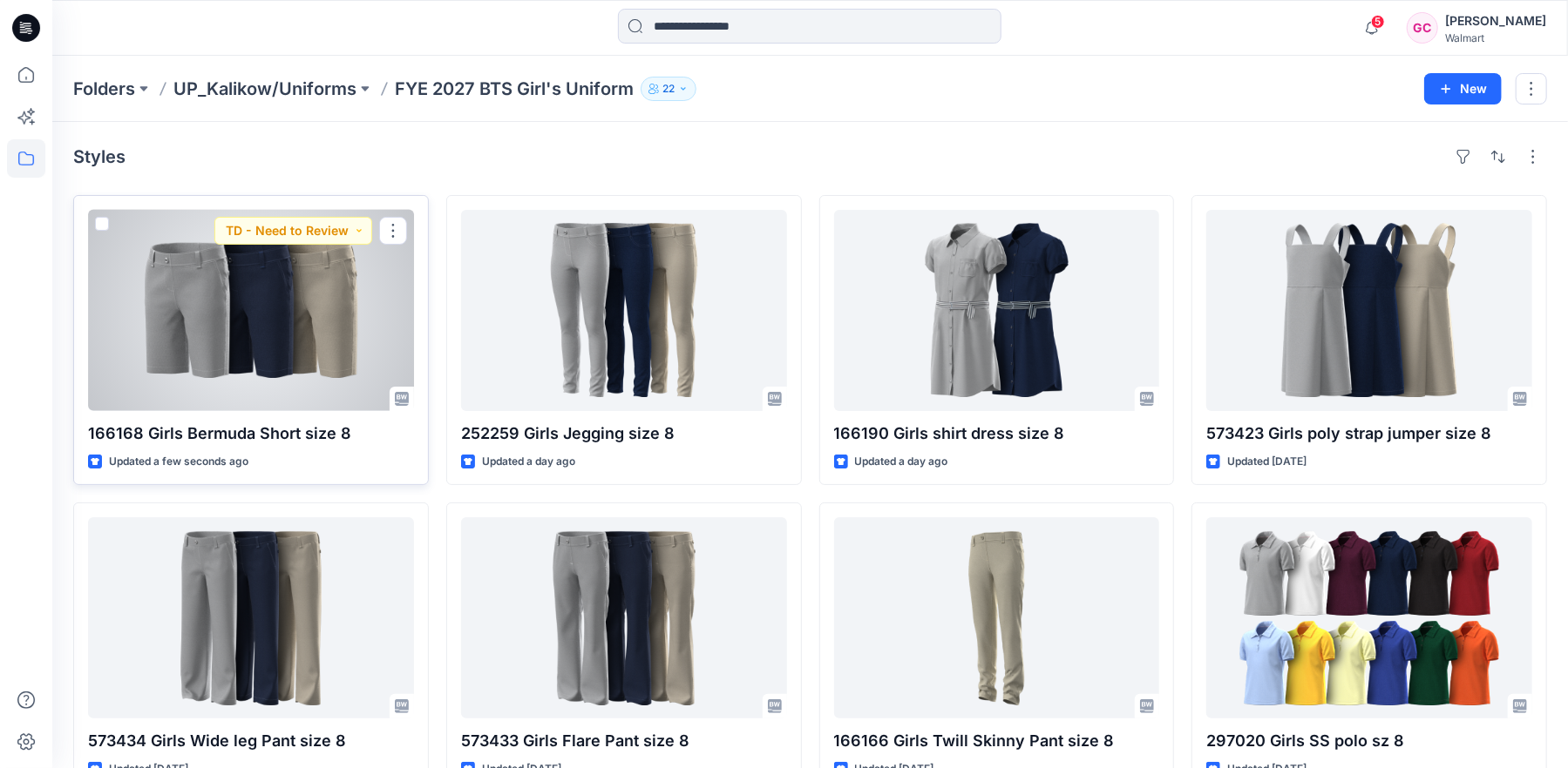
click at [274, 338] on div at bounding box center [251, 311] width 326 height 202
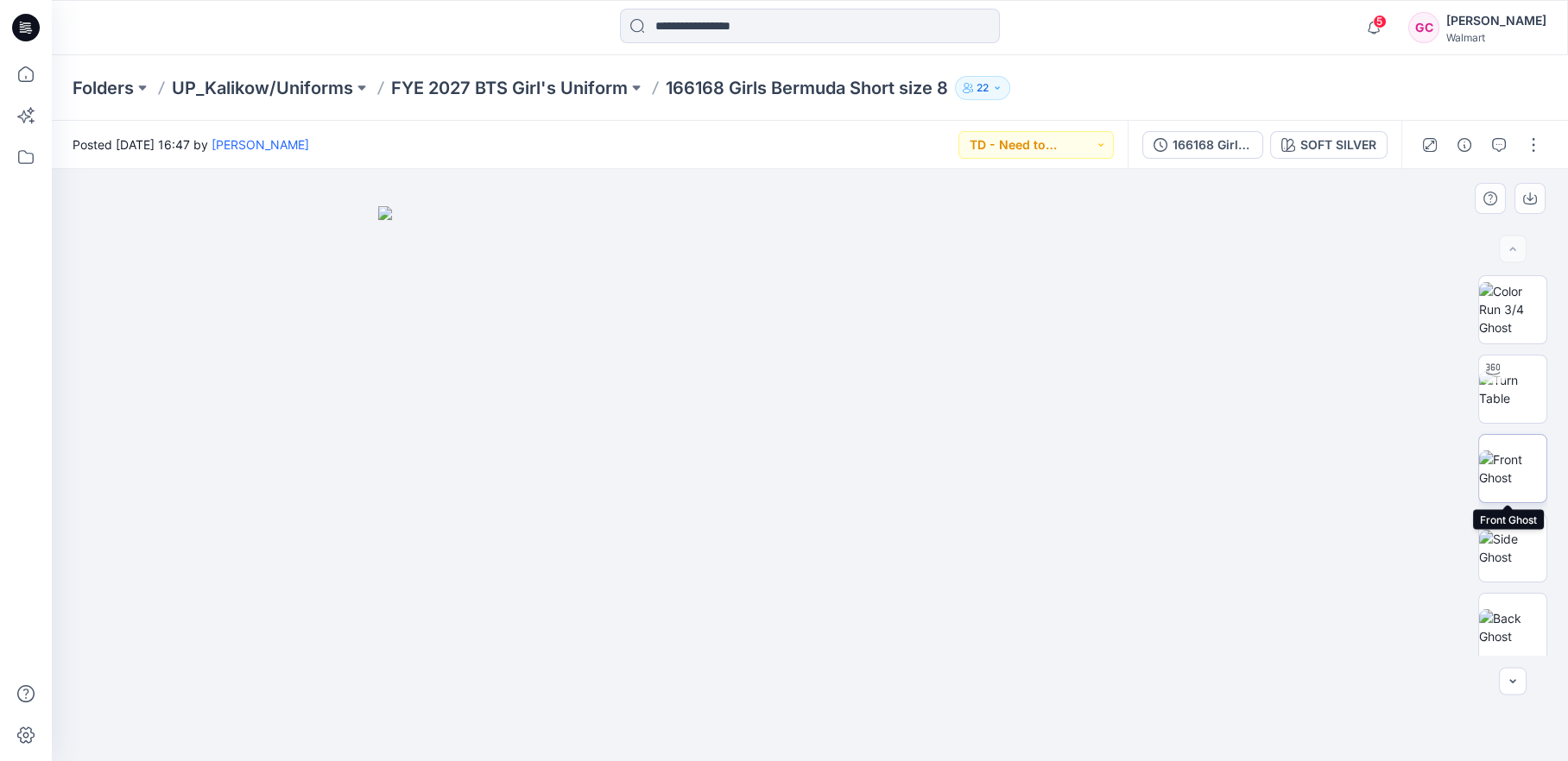
click at [1513, 469] on img at bounding box center [1512, 468] width 67 height 36
click at [1500, 145] on icon "button" at bounding box center [1499, 144] width 14 height 14
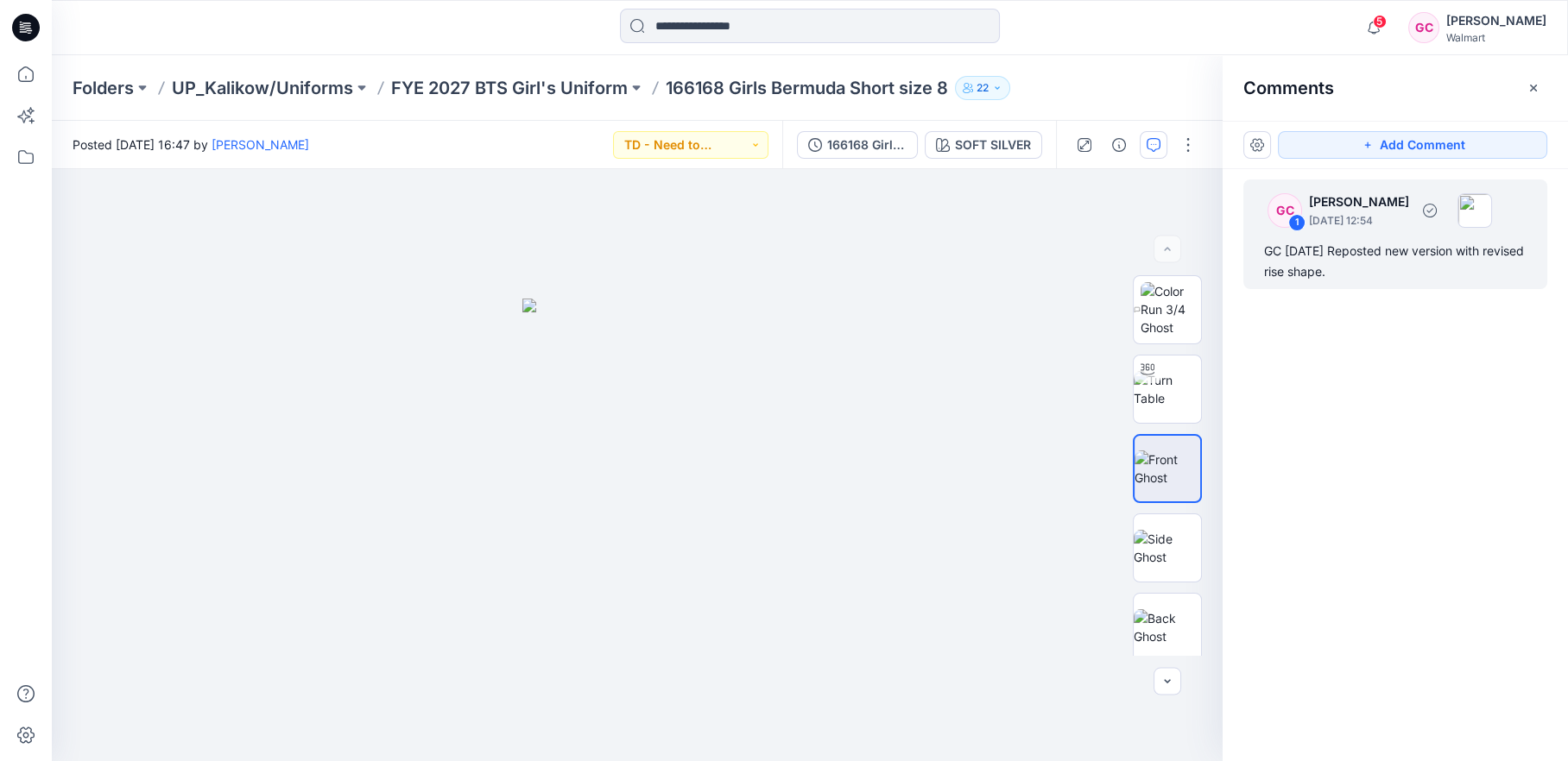
click at [1339, 264] on div "GC [DATE] Reposted new version with revised rise shape." at bounding box center [1395, 261] width 263 height 42
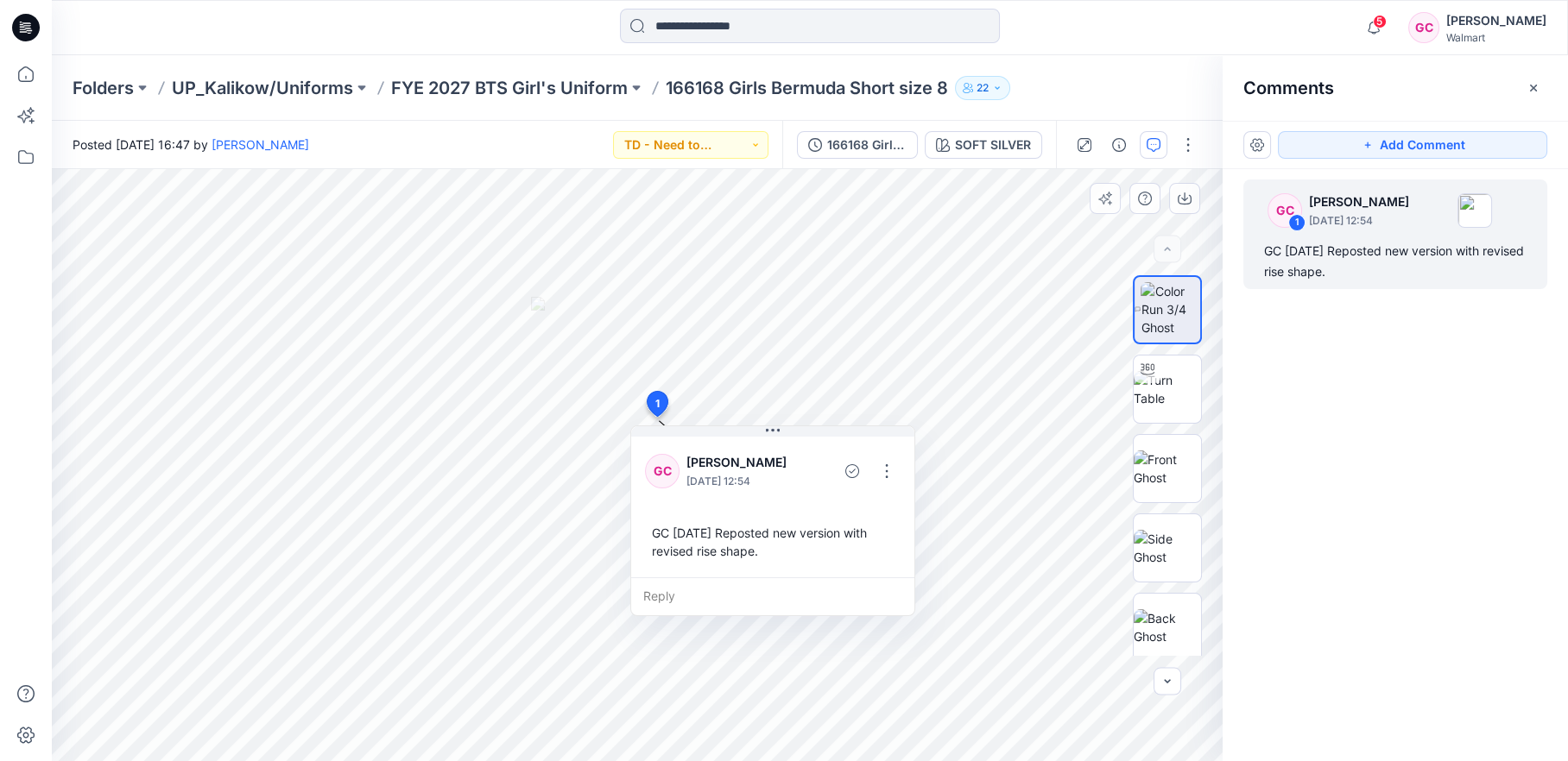
click at [765, 550] on div "GC [DATE] Reposted new version with revised rise shape." at bounding box center [773, 542] width 256 height 50
click at [884, 472] on button "button" at bounding box center [886, 471] width 27 height 27
click at [855, 510] on p "Edit comment" at bounding box center [891, 510] width 78 height 18
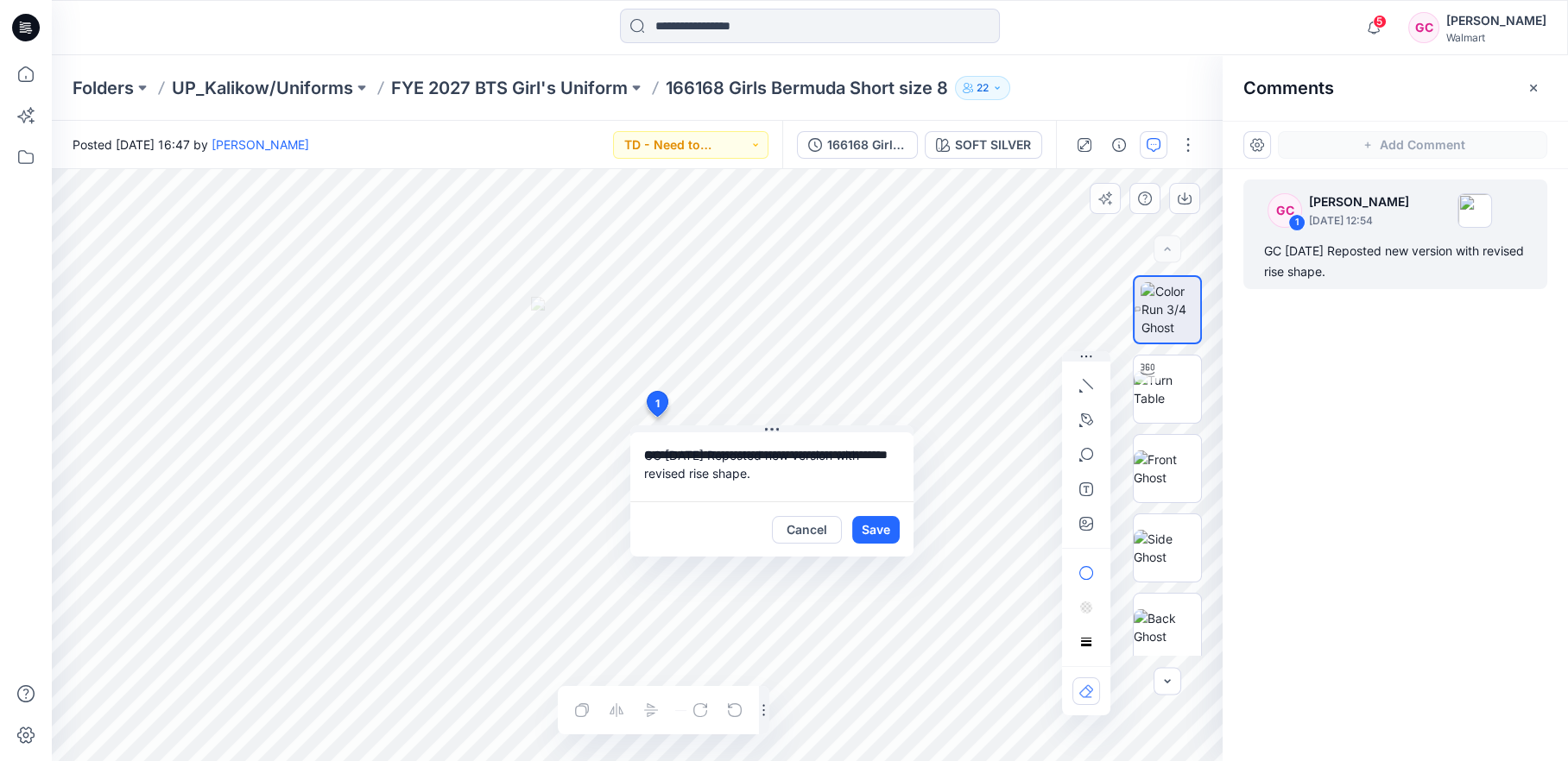
click at [768, 477] on textarea "**********" at bounding box center [772, 466] width 283 height 69
click at [1118, 97] on div "Folders UP_Kalikow/Uniforms FYE 2027 BTS Girl's Uniform 166168 Girls Bermuda Sh…" at bounding box center [743, 87] width 1340 height 24
click at [802, 536] on button "Cancel" at bounding box center [807, 529] width 70 height 27
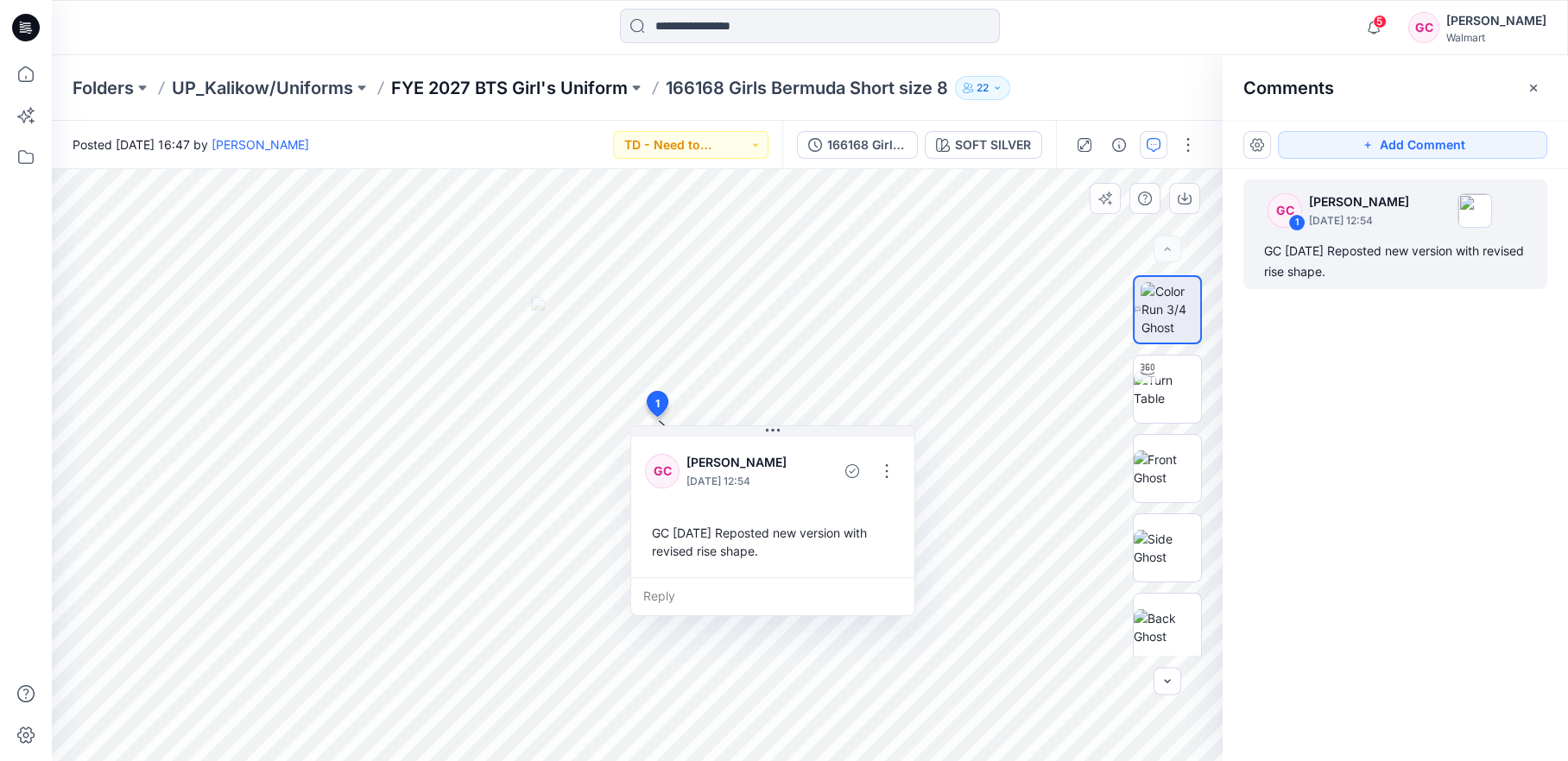
click at [567, 86] on p "FYE 2027 BTS Girl's Uniform" at bounding box center [509, 87] width 237 height 24
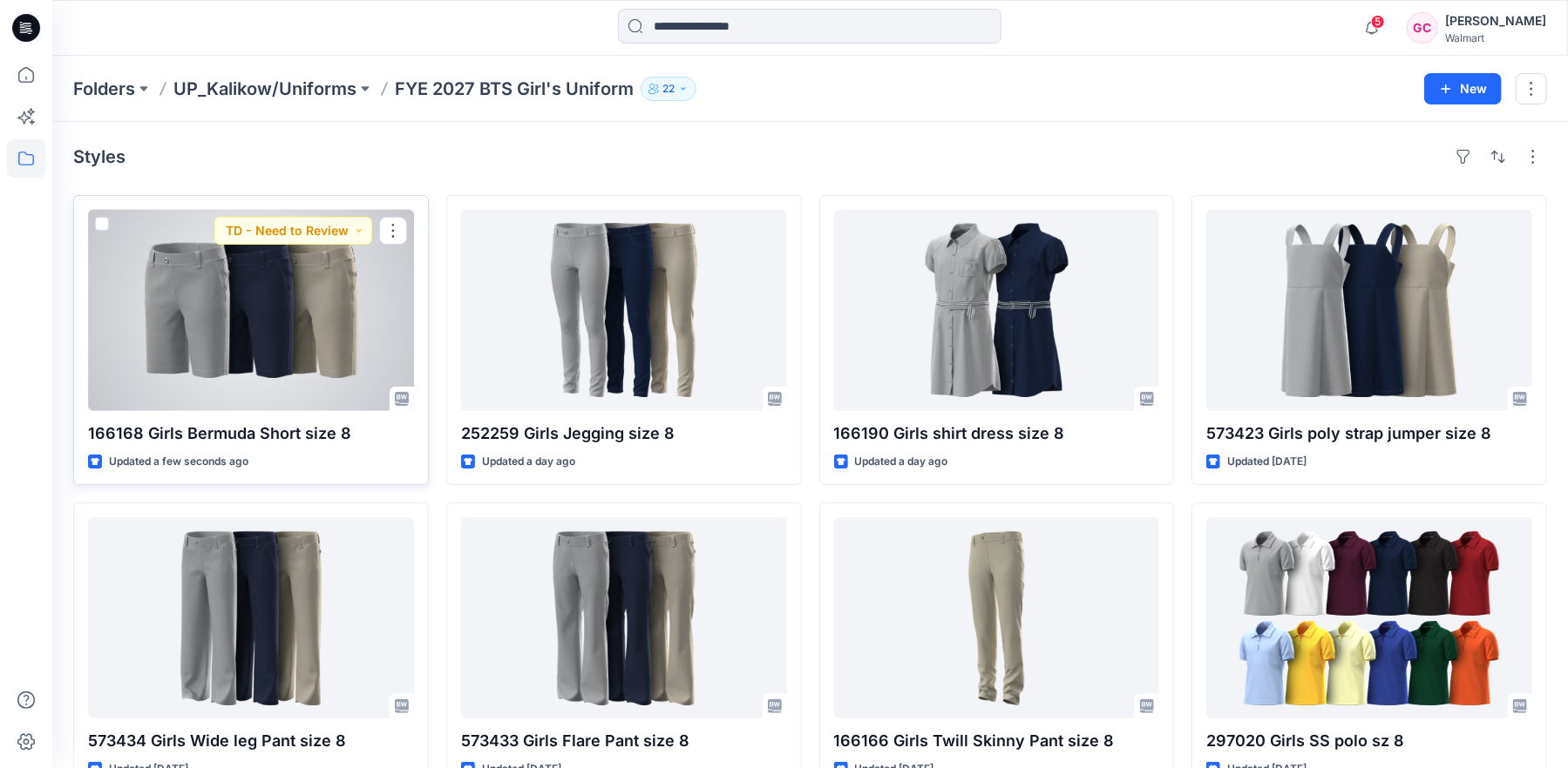
drag, startPoint x: 282, startPoint y: 404, endPoint x: 622, endPoint y: 398, distance: 340.1
click at [281, 403] on div at bounding box center [251, 311] width 326 height 202
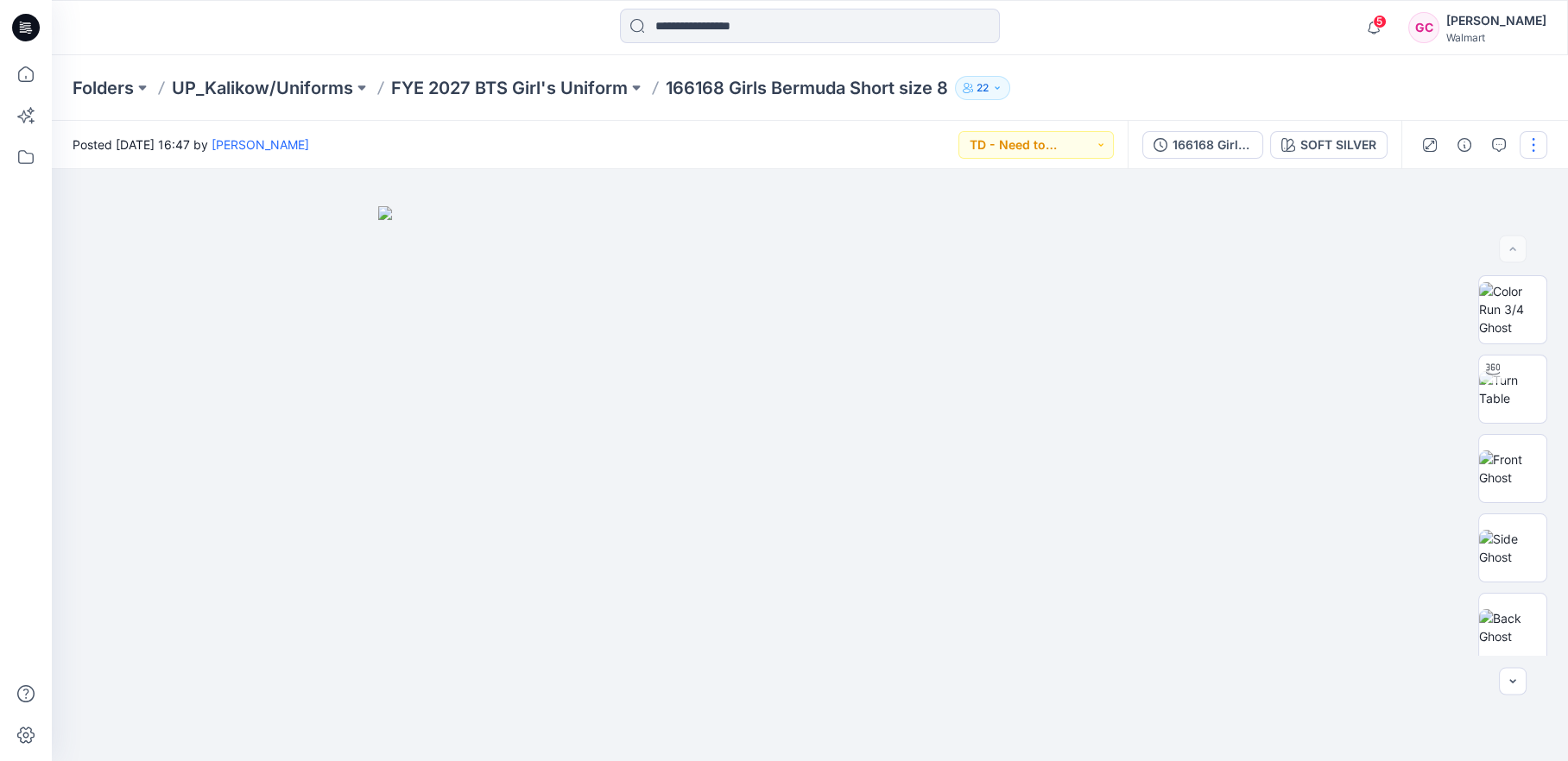
drag, startPoint x: 1191, startPoint y: 139, endPoint x: 1200, endPoint y: 143, distance: 9.8
click at [1191, 140] on div "166168 Girls Bermuda Short size 8 rev [DATE] 2" at bounding box center [1212, 145] width 80 height 19
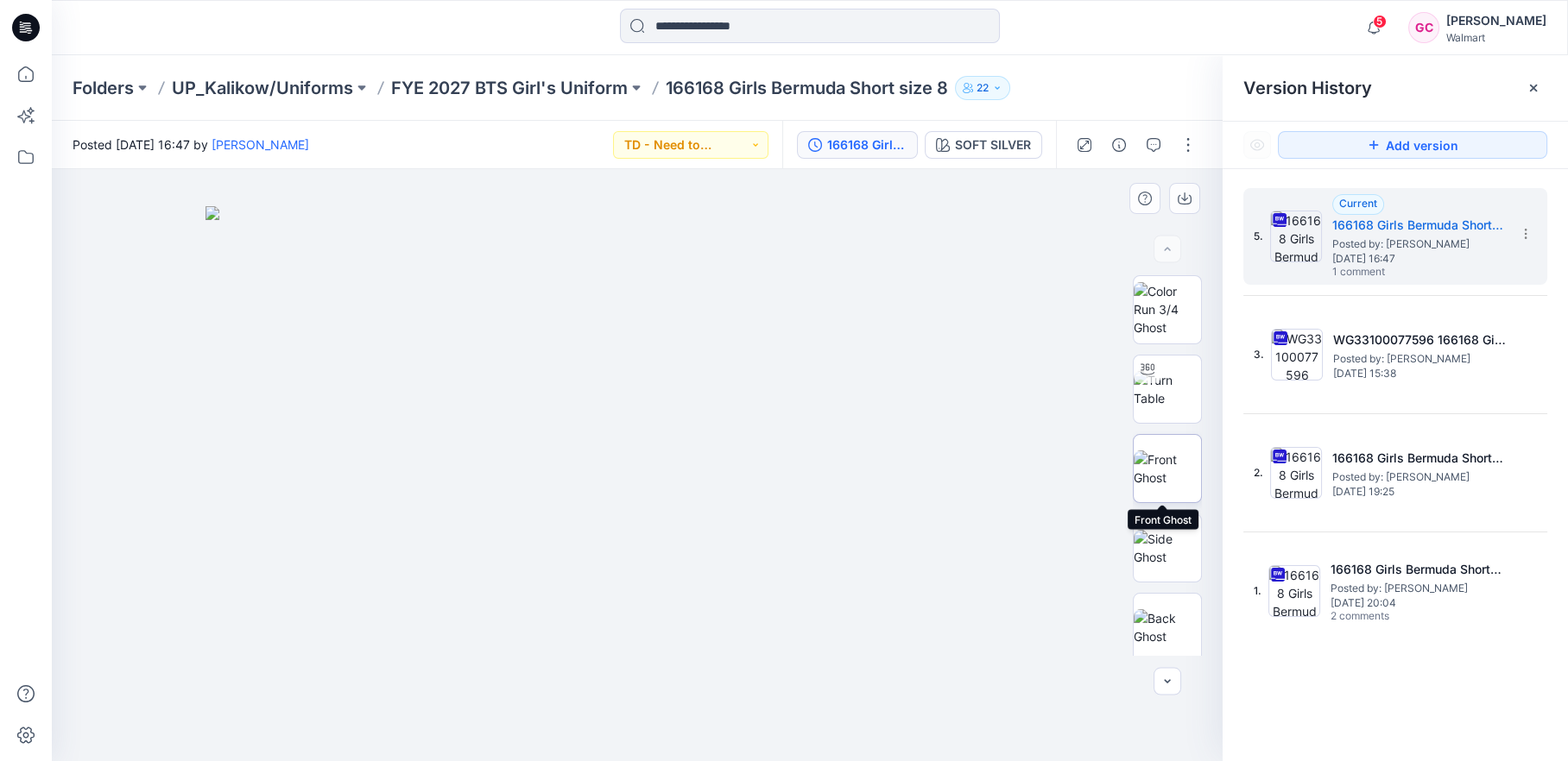
click at [1179, 477] on img at bounding box center [1167, 468] width 67 height 36
click at [1153, 385] on img at bounding box center [1167, 389] width 67 height 36
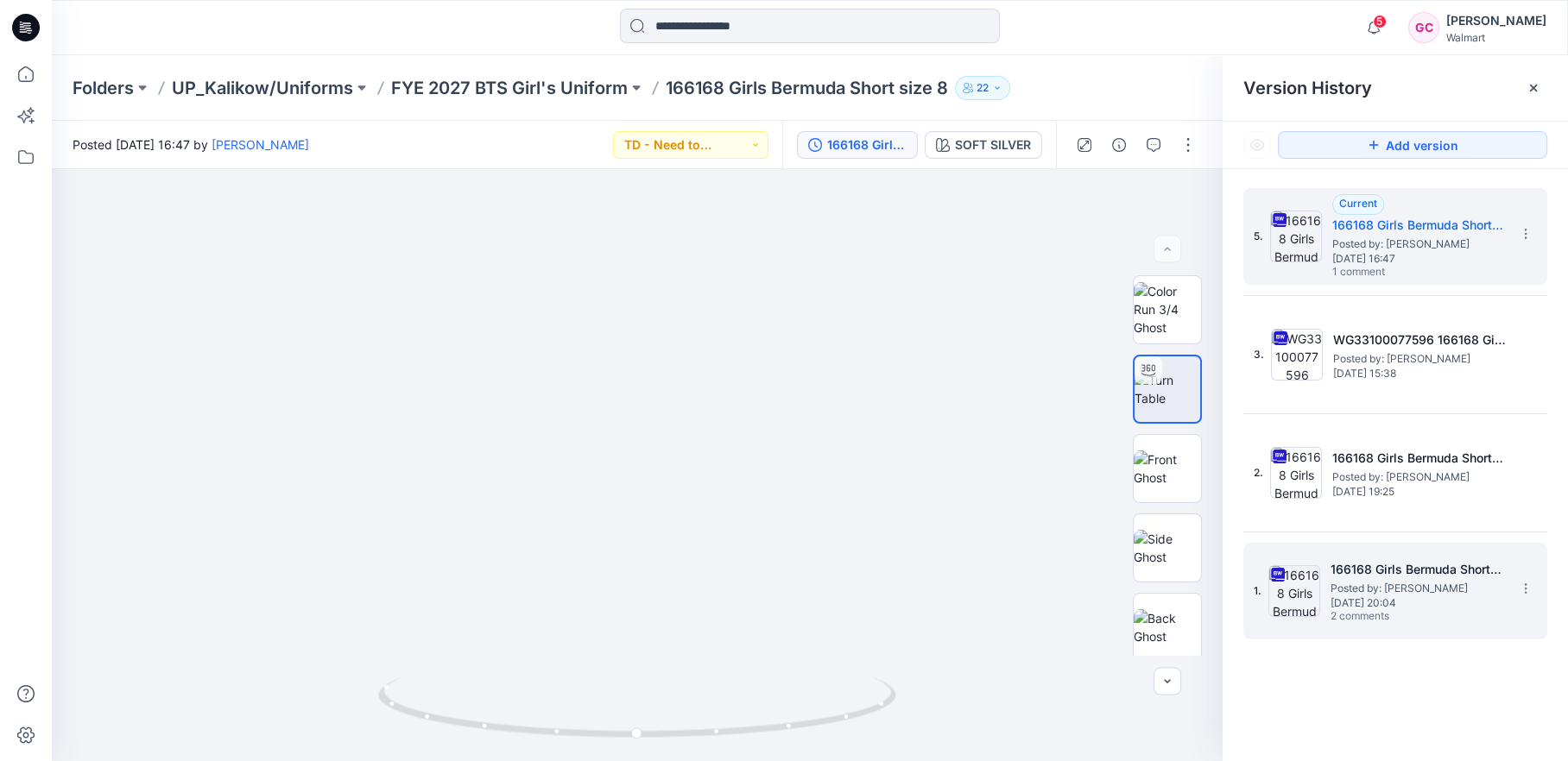
click at [1367, 601] on span "[DATE] 20:04" at bounding box center [1417, 603] width 173 height 12
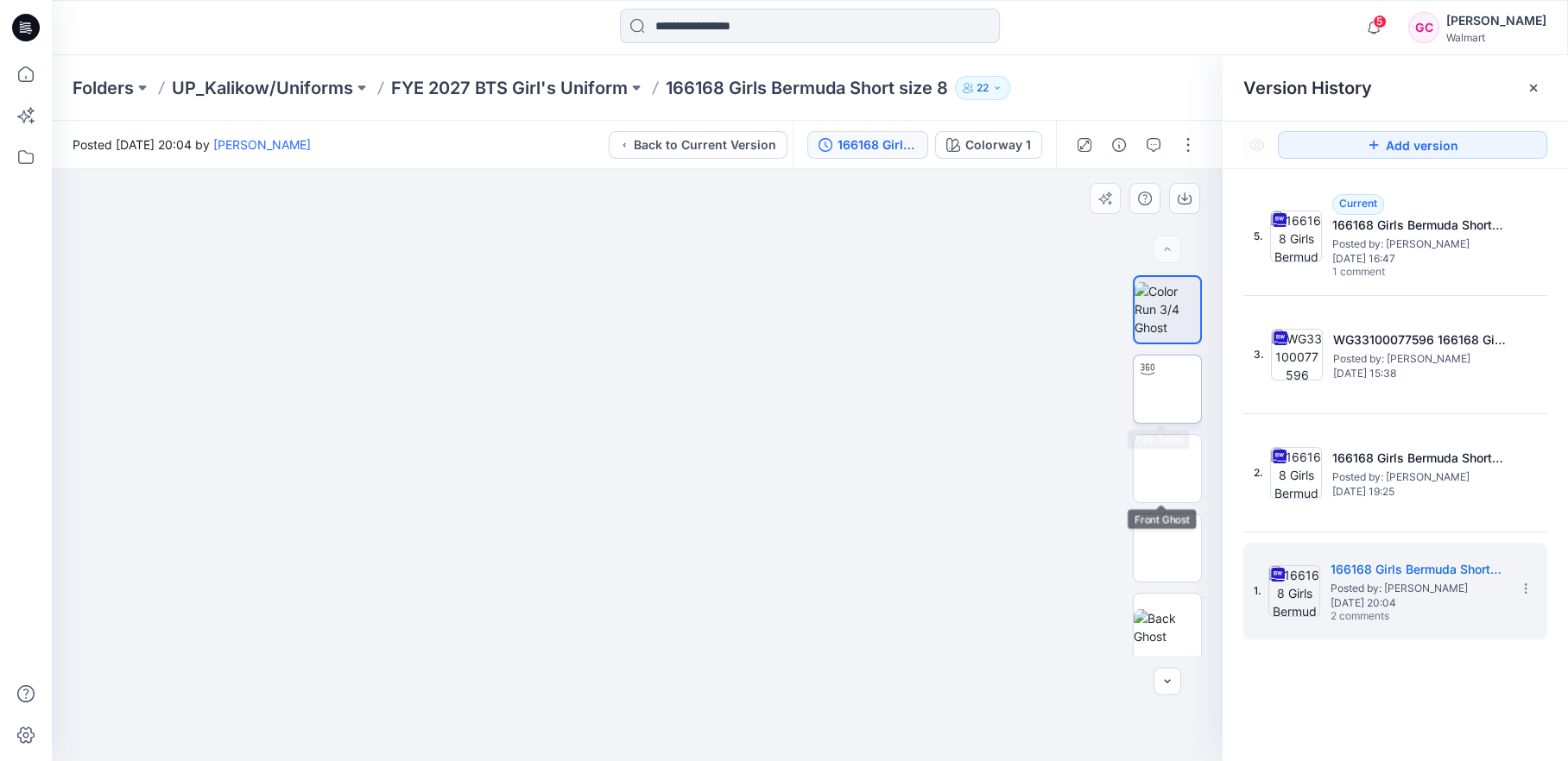
click at [1170, 397] on img at bounding box center [1167, 389] width 67 height 36
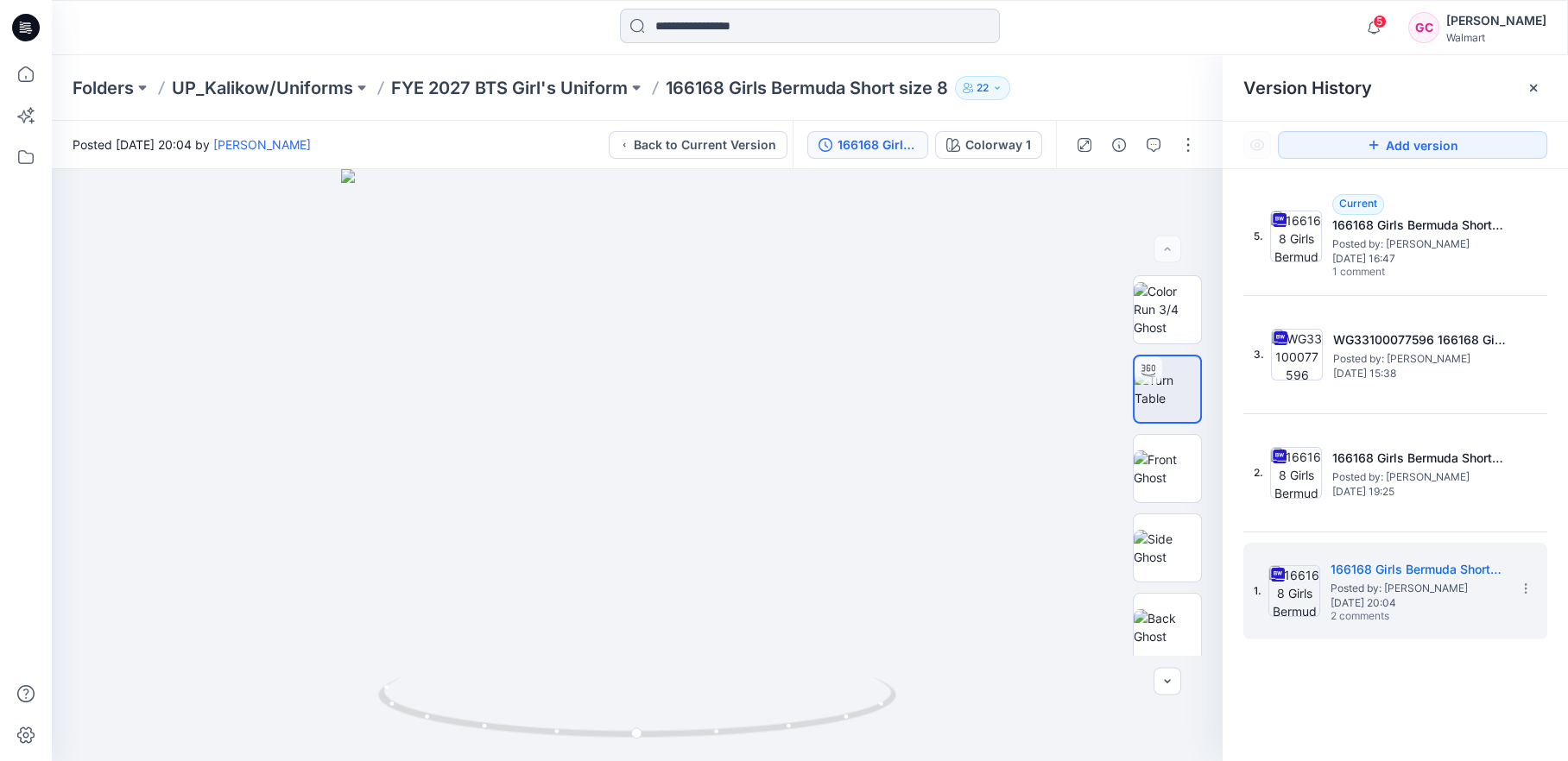
drag, startPoint x: 550, startPoint y: 82, endPoint x: 912, endPoint y: 8, distance: 369.5
click at [550, 82] on p "FYE 2027 BTS Girl's Uniform" at bounding box center [509, 87] width 237 height 24
